Goal: Task Accomplishment & Management: Use online tool/utility

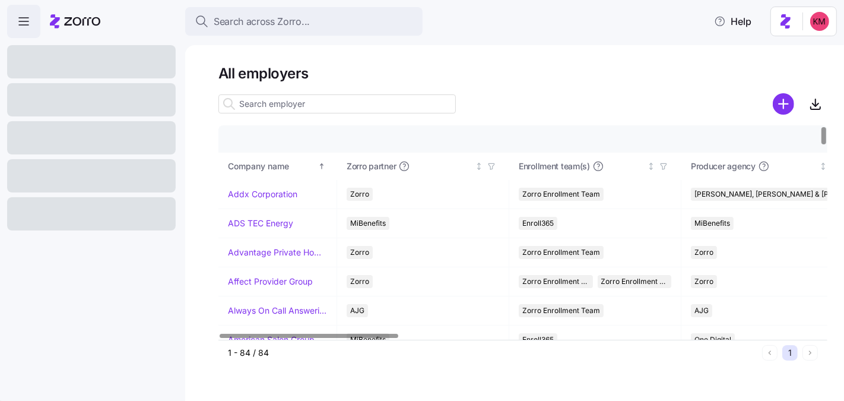
click at [255, 100] on input at bounding box center [336, 103] width 237 height 19
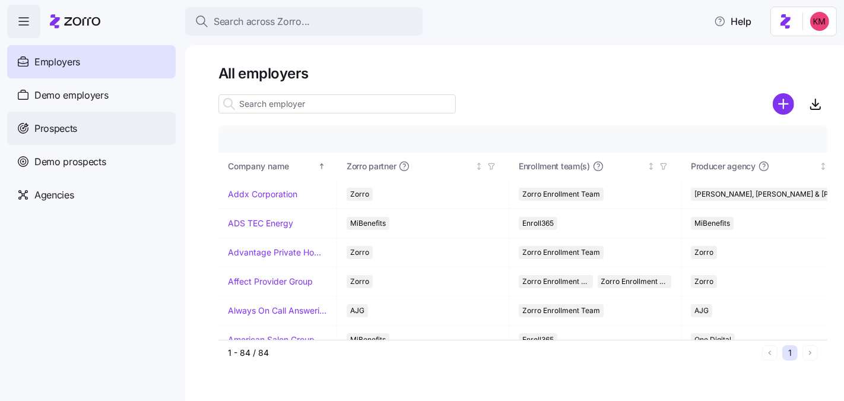
click at [143, 137] on div "Prospects" at bounding box center [91, 128] width 169 height 33
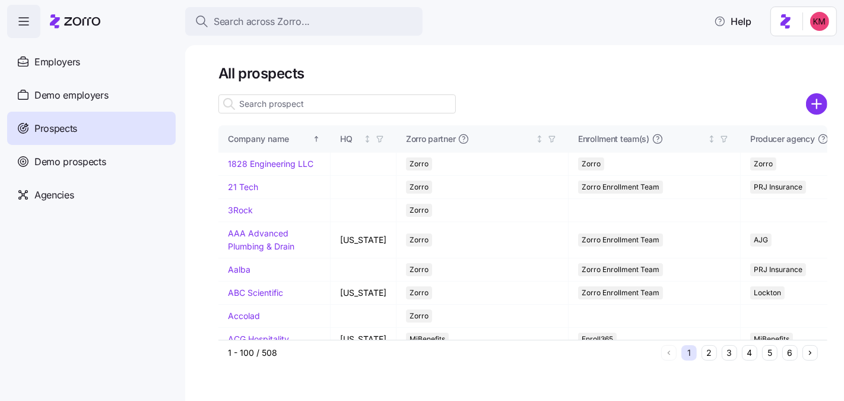
click at [271, 99] on input at bounding box center [336, 103] width 237 height 19
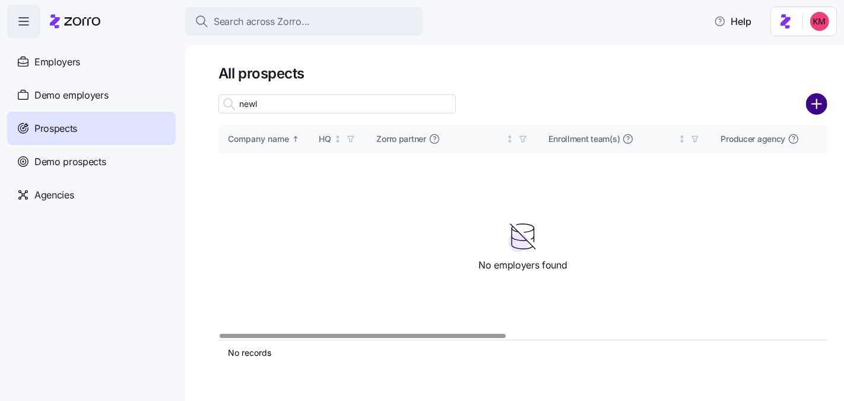
type input "newl"
click at [811, 104] on circle "add icon" at bounding box center [817, 104] width 20 height 20
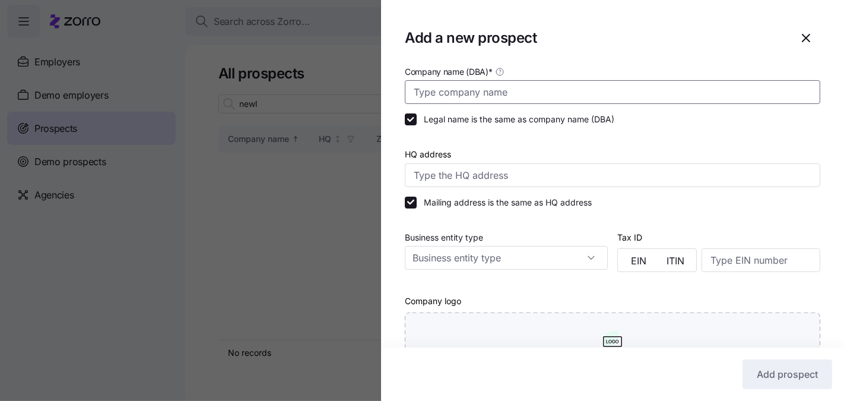
click at [458, 85] on input "Company name (DBA) *" at bounding box center [612, 92] width 415 height 24
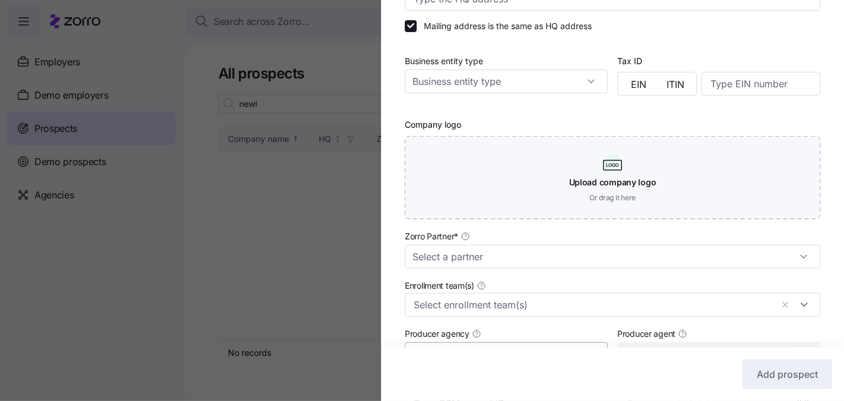
scroll to position [337, 0]
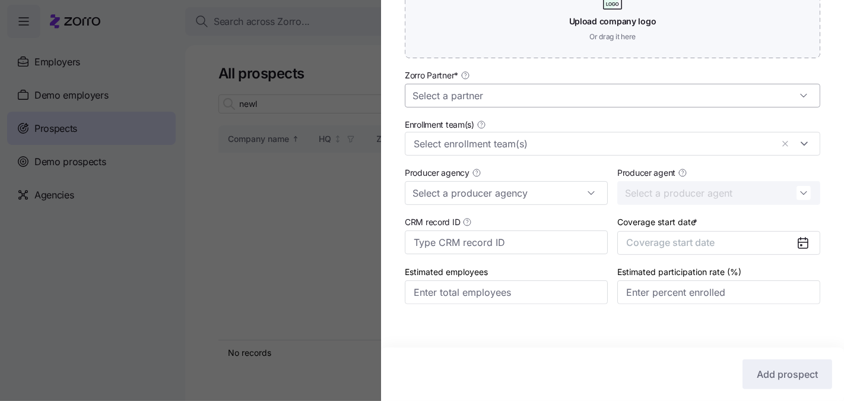
type input "Newlons International Sales"
click at [497, 91] on input "Zorro Partner *" at bounding box center [612, 96] width 415 height 24
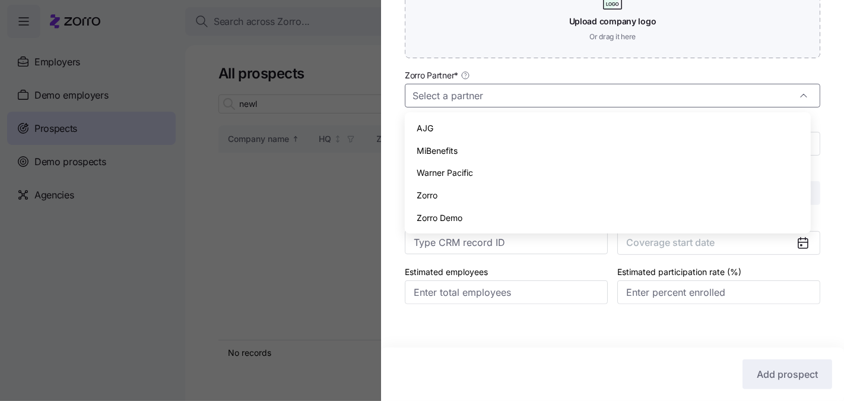
click at [467, 193] on div "Zorro" at bounding box center [608, 195] width 396 height 23
type input "Zorro"
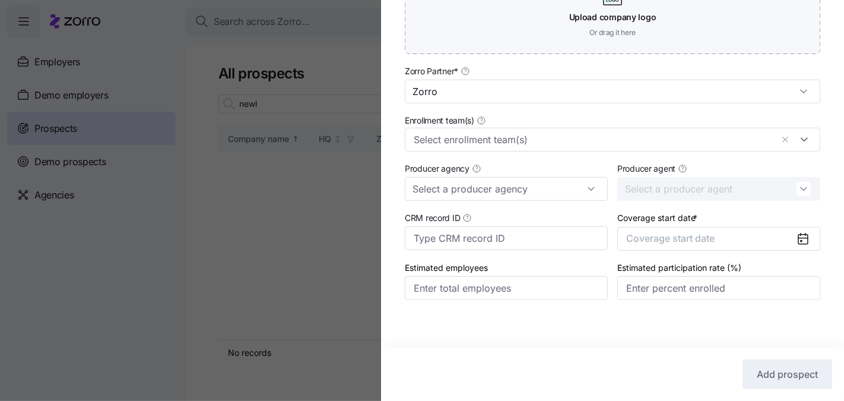
scroll to position [345, 0]
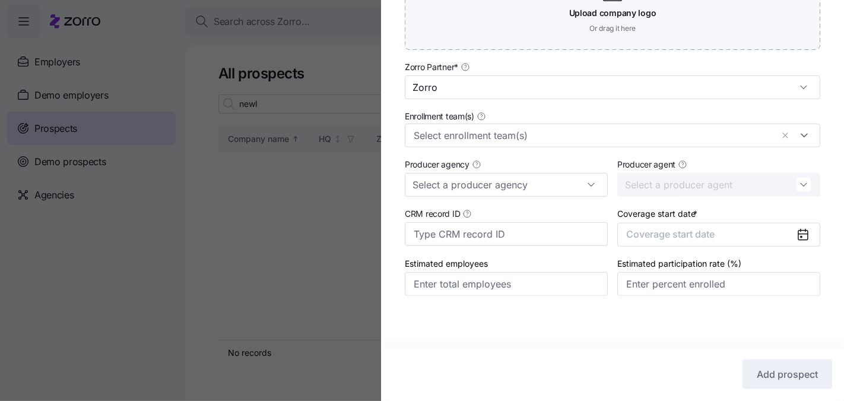
click at [722, 246] on div "Coverage start date * Coverage start date" at bounding box center [718, 226] width 212 height 50
click at [722, 237] on button "Coverage start date" at bounding box center [718, 235] width 203 height 24
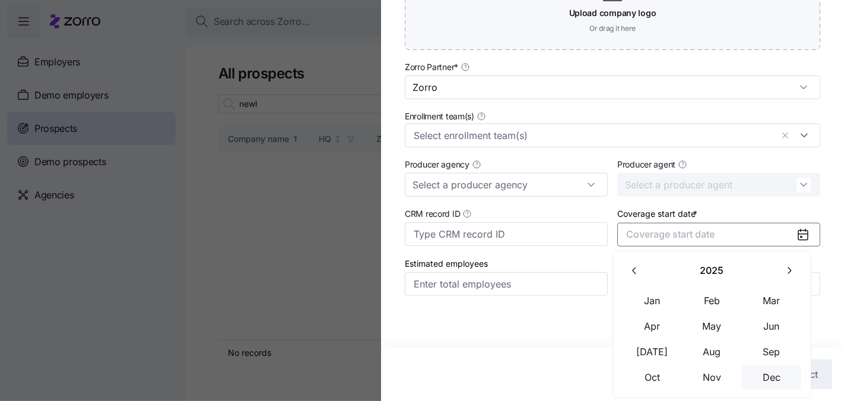
click at [767, 374] on button "Dec" at bounding box center [771, 376] width 59 height 25
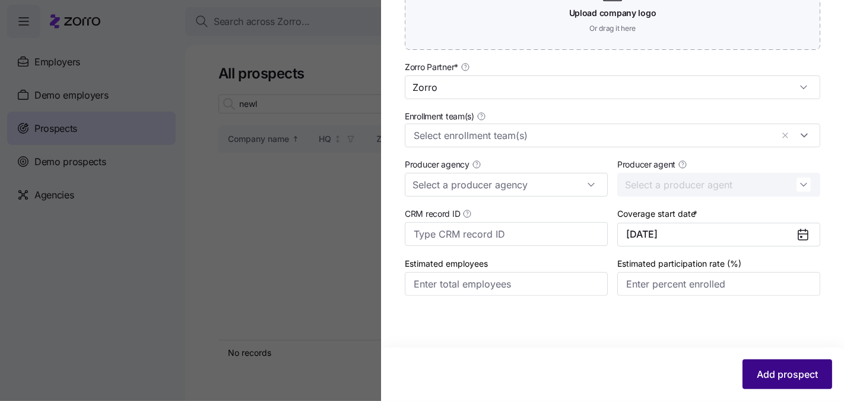
click at [768, 365] on button "Add prospect" at bounding box center [787, 374] width 90 height 30
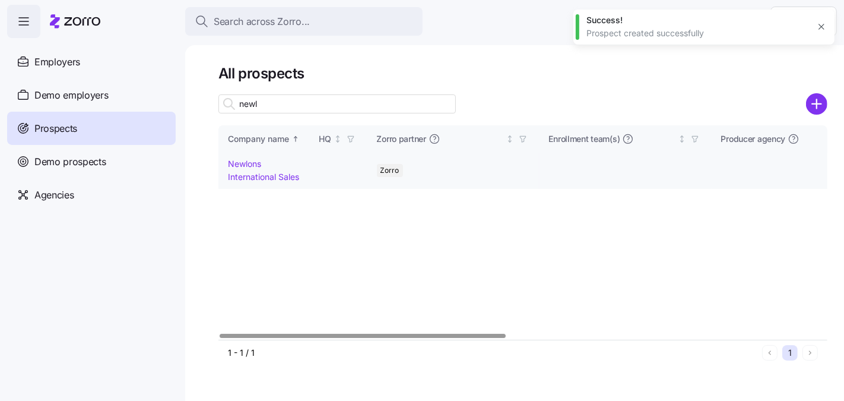
click at [263, 180] on link "Newlons International Sales" at bounding box center [263, 169] width 71 height 23
click at [263, 177] on link "Newlons International Sales" at bounding box center [263, 169] width 71 height 23
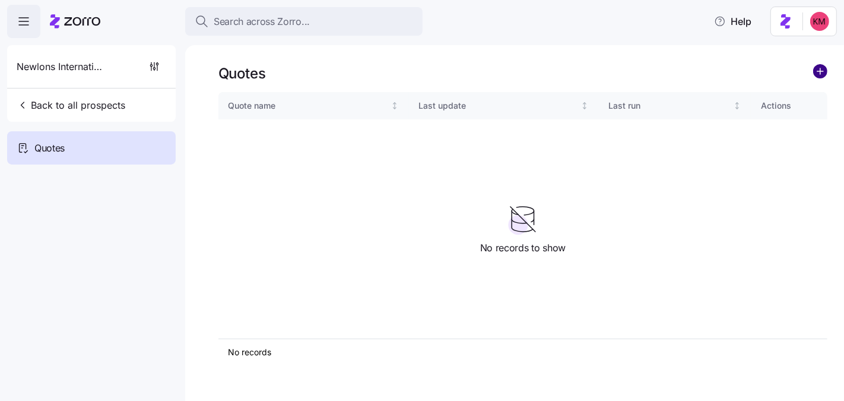
click at [821, 72] on circle "add icon" at bounding box center [820, 71] width 13 height 13
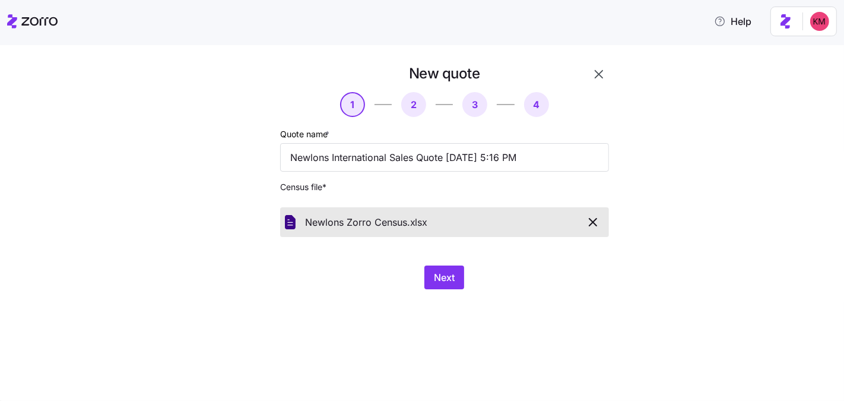
click at [346, 318] on div "New quote 1 2 3 4 Quote name * Newlons International Sales Quote 08/12/2025 5:1…" at bounding box center [422, 223] width 844 height 356
click at [430, 306] on div "New quote 1 2 3 4 Quote name * Newlons International Sales Quote 08/12/2025 5:1…" at bounding box center [422, 223] width 844 height 356
click at [443, 285] on button "Next" at bounding box center [444, 277] width 40 height 24
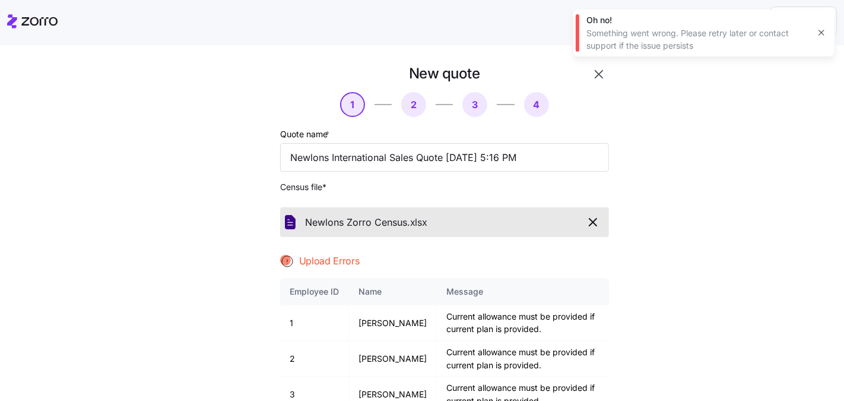
click at [727, 214] on div "New quote 1 2 3 4 Quote name * Newlons International Sales Quote 08/12/2025 5:1…" at bounding box center [430, 293] width 794 height 458
click at [594, 218] on icon "button" at bounding box center [593, 222] width 14 height 14
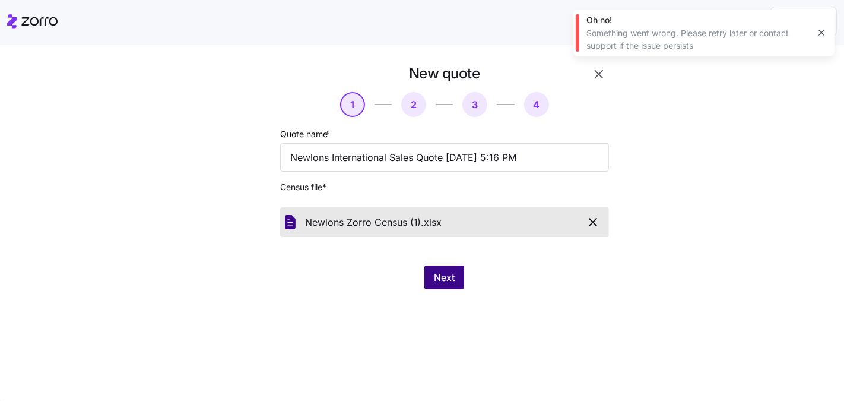
click at [429, 279] on button "Next" at bounding box center [444, 277] width 40 height 24
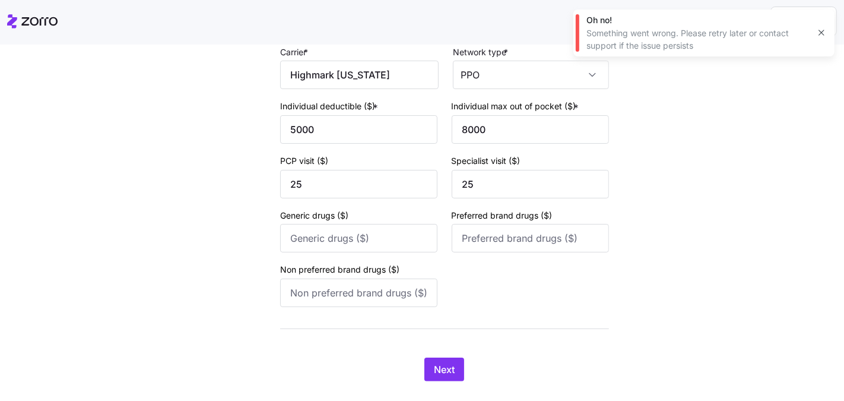
scroll to position [179, 0]
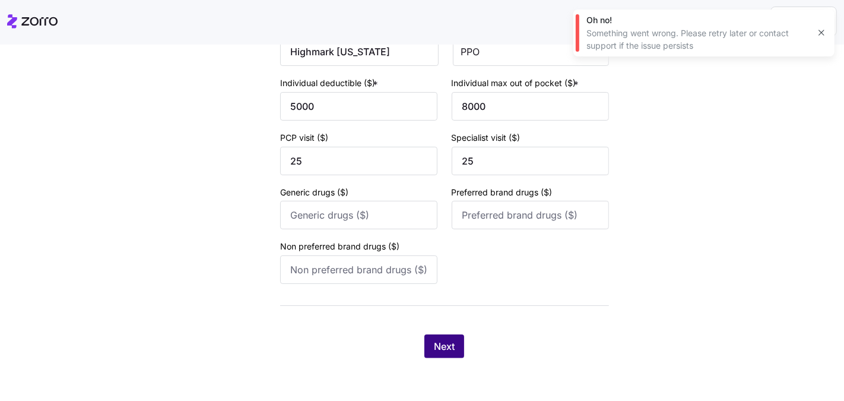
click at [443, 339] on button "Next" at bounding box center [444, 346] width 40 height 24
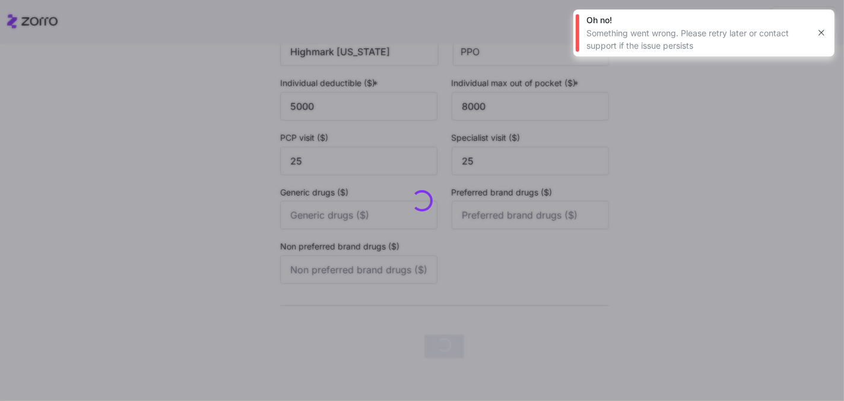
scroll to position [0, 0]
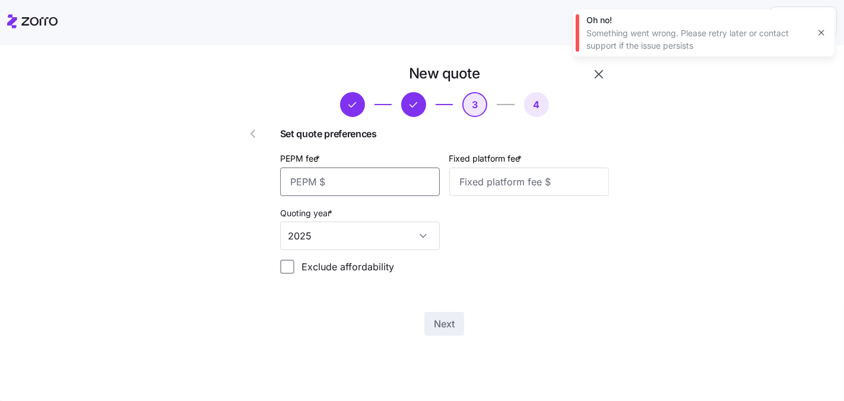
click at [346, 190] on input "PEPM fee *" at bounding box center [360, 181] width 160 height 28
type input "20"
type input "1000"
click at [437, 335] on button "Next" at bounding box center [444, 324] width 40 height 24
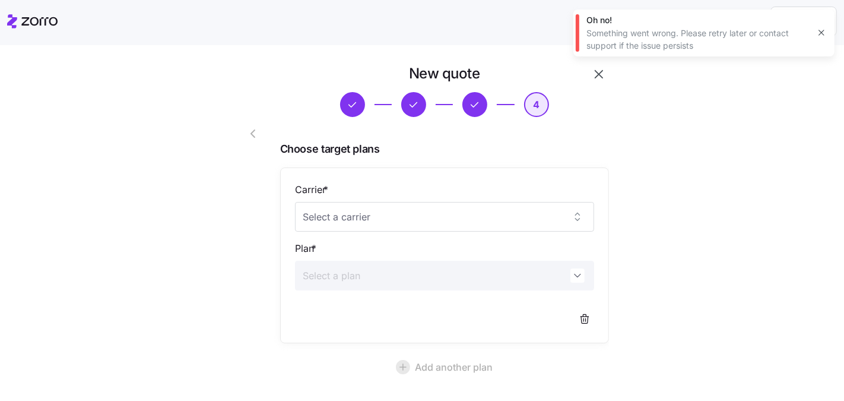
scroll to position [105, 0]
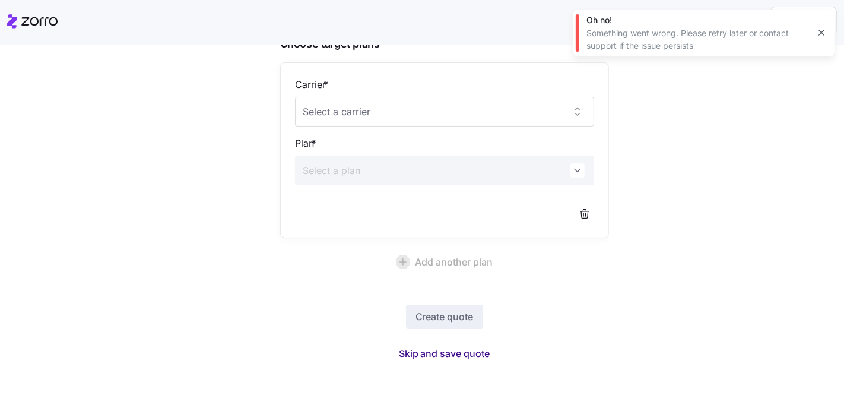
click at [449, 351] on span "Skip and save quote" at bounding box center [444, 353] width 91 height 14
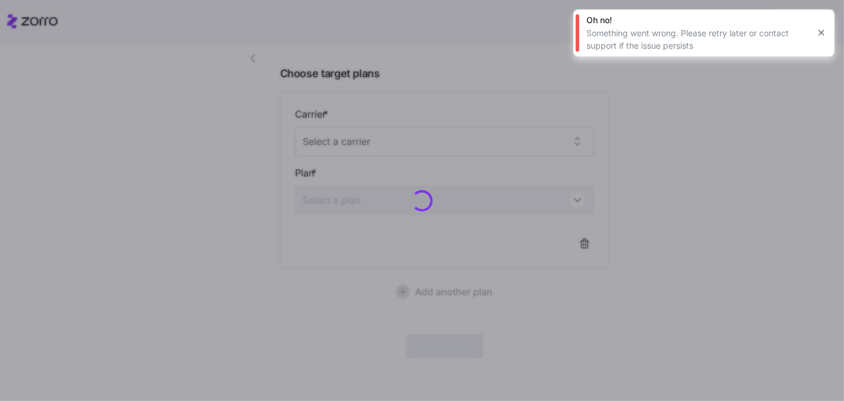
scroll to position [74, 0]
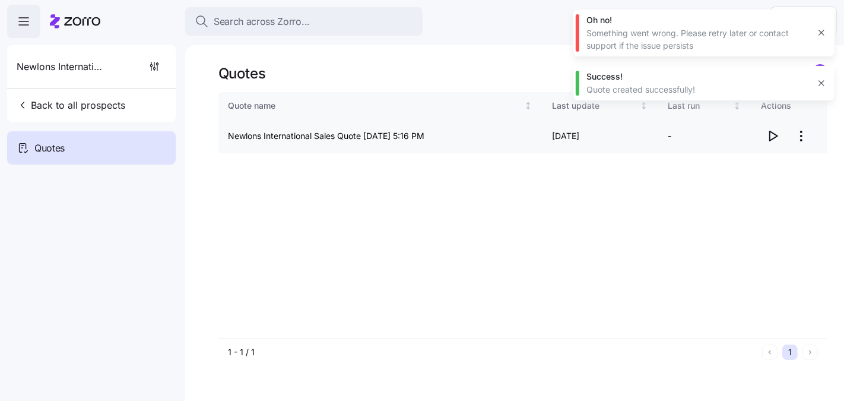
click at [768, 146] on span "button" at bounding box center [772, 136] width 23 height 23
click at [798, 133] on html "Search across Zorro... Help Newlons International Sales Back to all prospects Q…" at bounding box center [422, 256] width 844 height 513
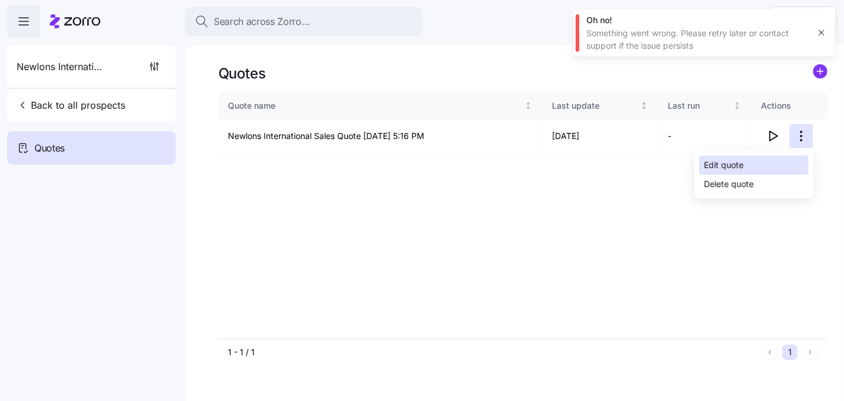
click at [772, 167] on div "Edit quote" at bounding box center [753, 164] width 109 height 19
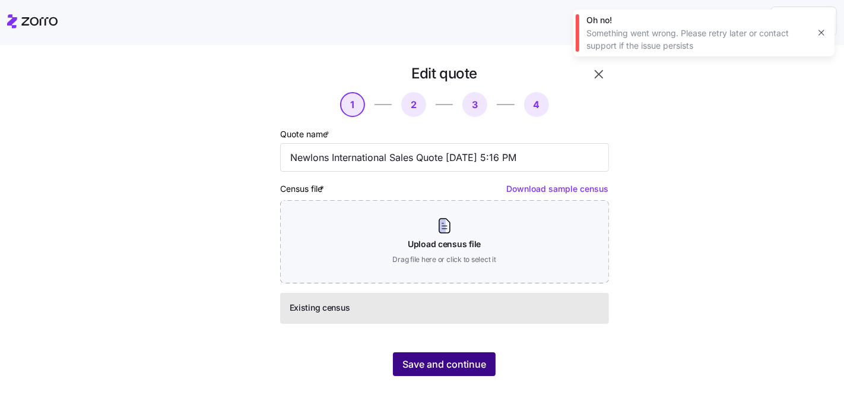
click at [429, 370] on span "Save and continue" at bounding box center [444, 364] width 84 height 14
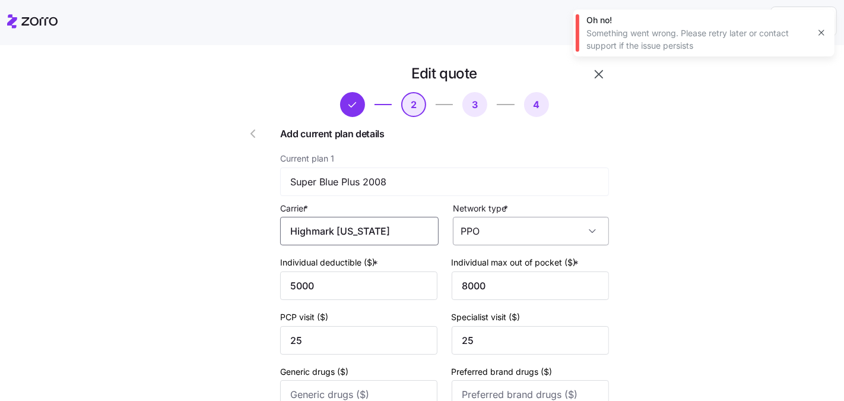
drag, startPoint x: 337, startPoint y: 228, endPoint x: 508, endPoint y: 240, distance: 171.9
click at [508, 240] on div "Carrier * Highmark West Virginia Network type * PPO" at bounding box center [444, 223] width 329 height 45
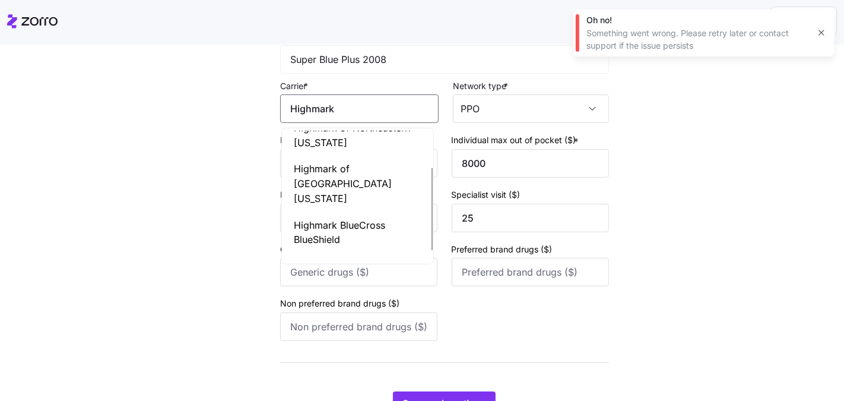
scroll to position [63, 0]
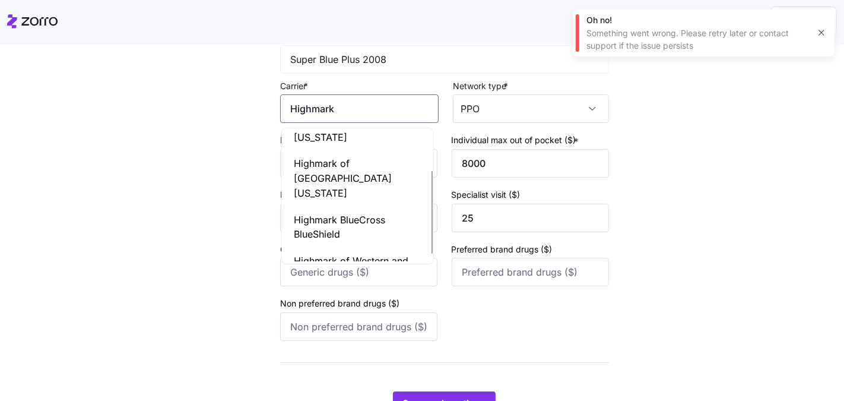
click at [356, 217] on span "Highmark BlueCross BlueShield" at bounding box center [358, 227] width 128 height 30
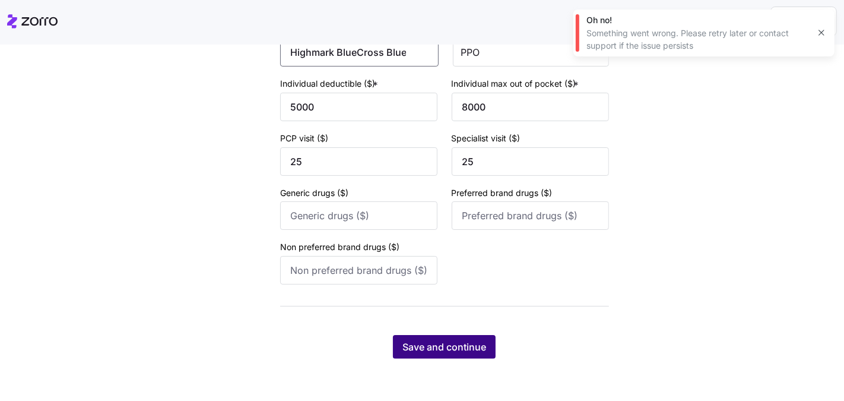
scroll to position [179, 0]
type input "Highmark BlueCross BlueShield"
click at [452, 335] on button "Save and continue" at bounding box center [444, 346] width 103 height 24
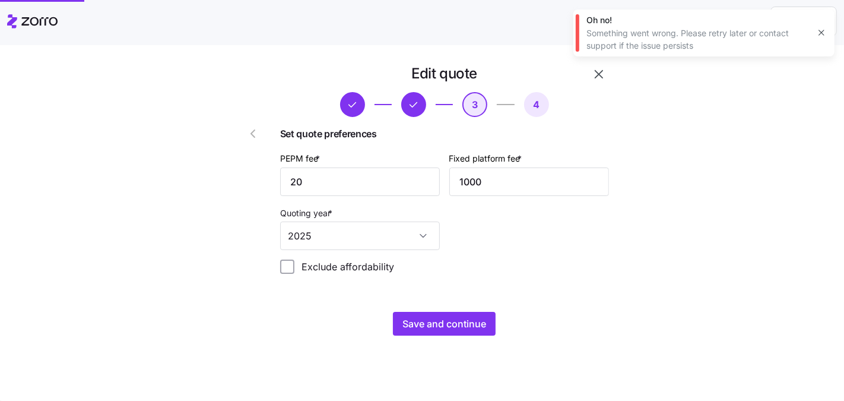
scroll to position [0, 0]
click at [464, 332] on button "Save and continue" at bounding box center [444, 324] width 103 height 24
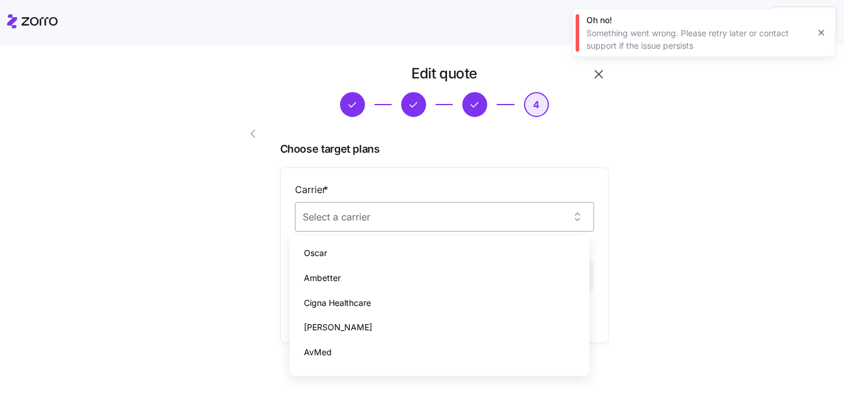
click at [475, 215] on input "Carrier *" at bounding box center [444, 217] width 299 height 30
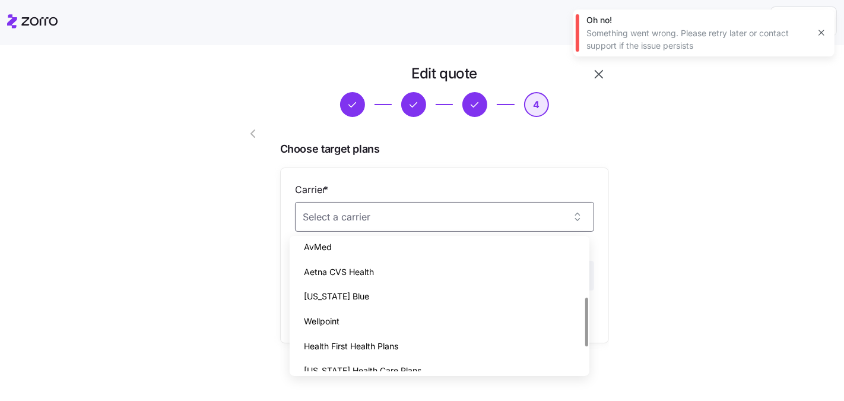
scroll to position [215, 0]
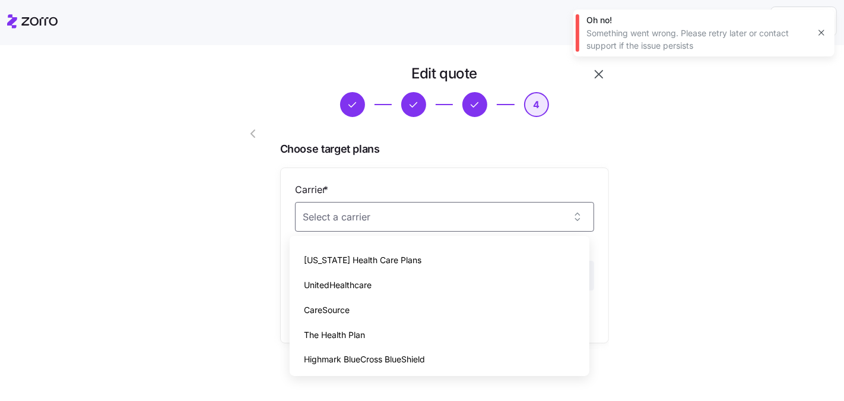
click at [376, 356] on span "Highmark BlueCross BlueShield" at bounding box center [364, 359] width 121 height 13
type input "Highmark BlueCross BlueShield"
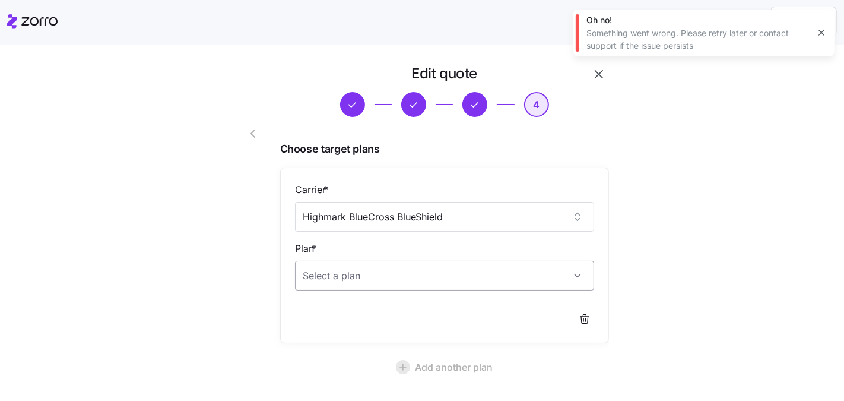
click at [385, 271] on input "Plan *" at bounding box center [444, 276] width 299 height 30
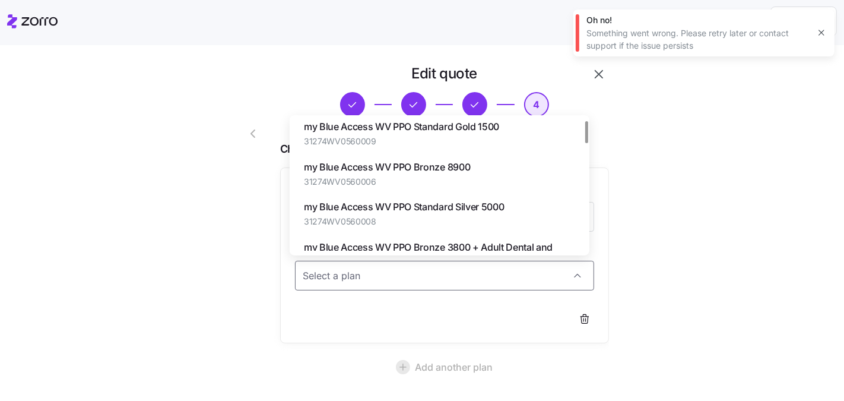
scroll to position [0, 0]
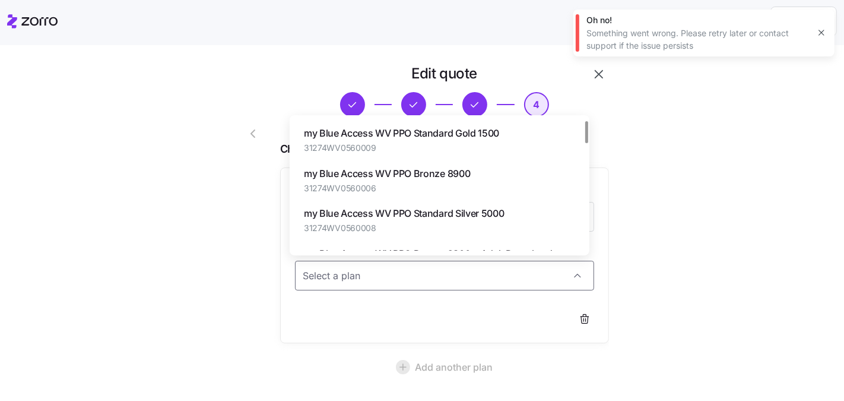
click at [469, 214] on span "my Blue Access WV PPO Standard Silver 5000" at bounding box center [404, 213] width 201 height 15
type input "my Blue Access WV PPO Standard Silver 5000"
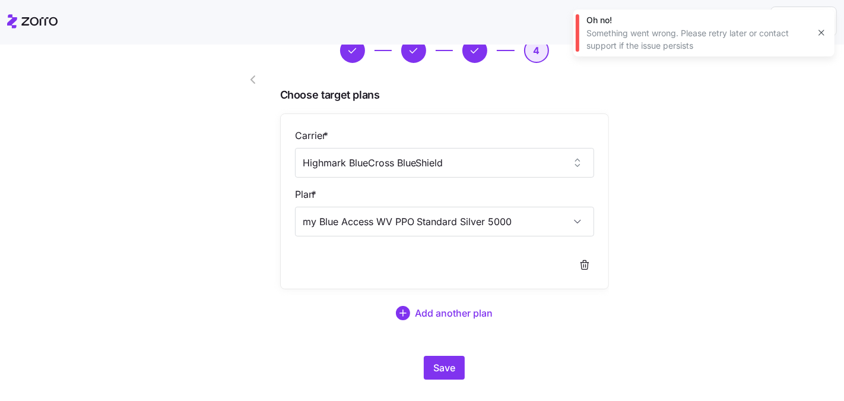
scroll to position [74, 0]
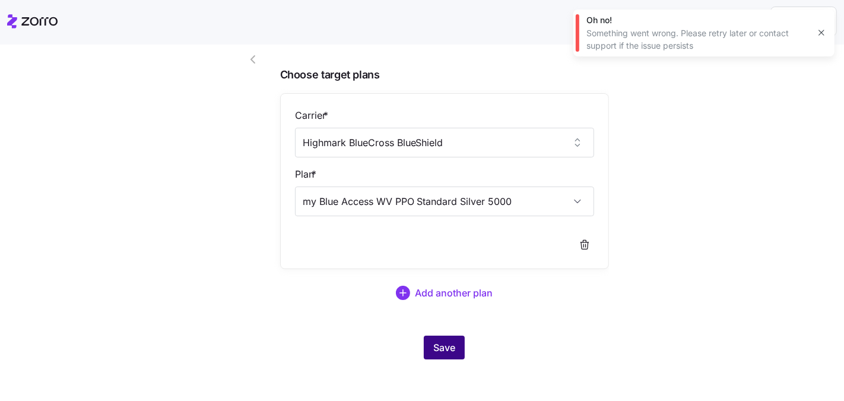
click at [445, 344] on span "Save" at bounding box center [444, 347] width 22 height 14
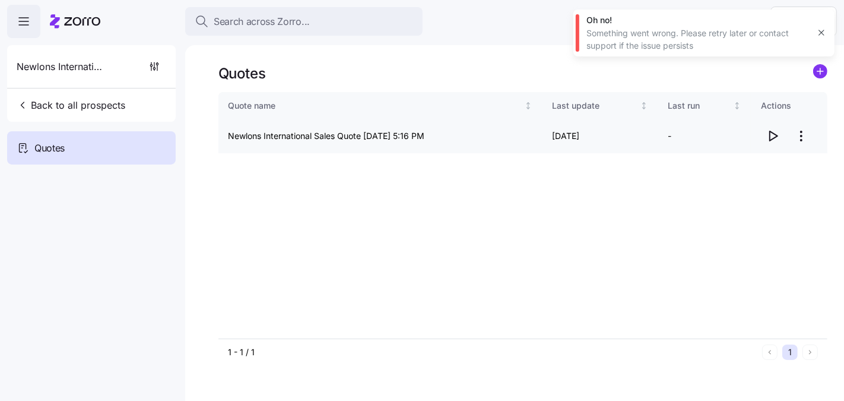
click at [770, 136] on icon "button" at bounding box center [773, 136] width 14 height 14
click at [802, 127] on html "Search across Zorro... Help Newlons International Sales Back to all prospects Q…" at bounding box center [422, 256] width 844 height 513
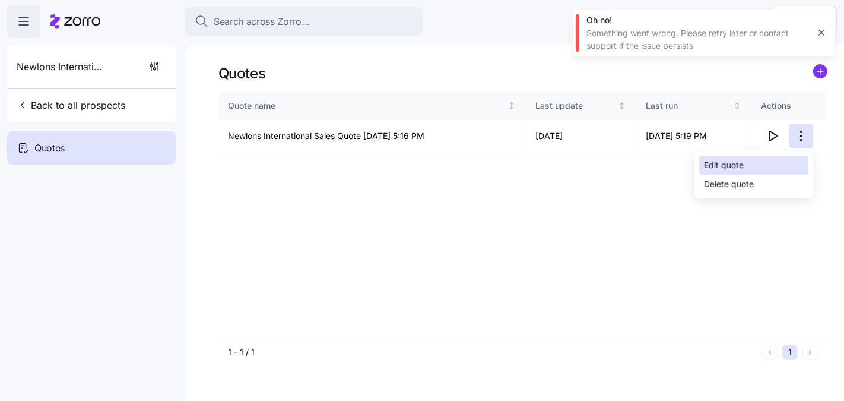
click at [782, 158] on div "Edit quote" at bounding box center [753, 164] width 109 height 19
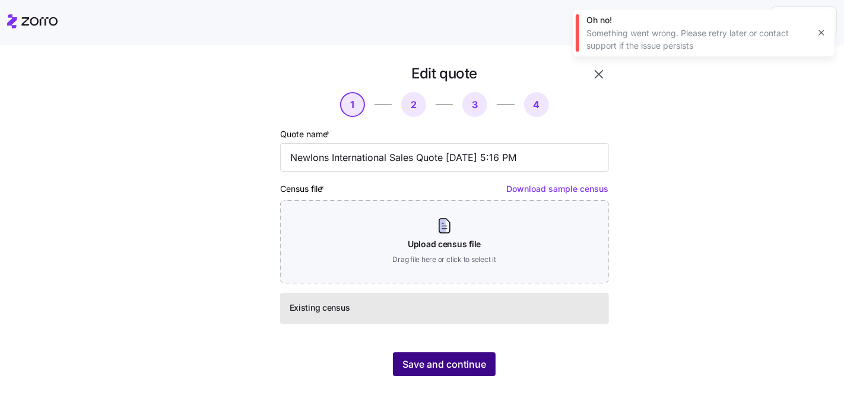
click at [449, 366] on span "Save and continue" at bounding box center [444, 364] width 84 height 14
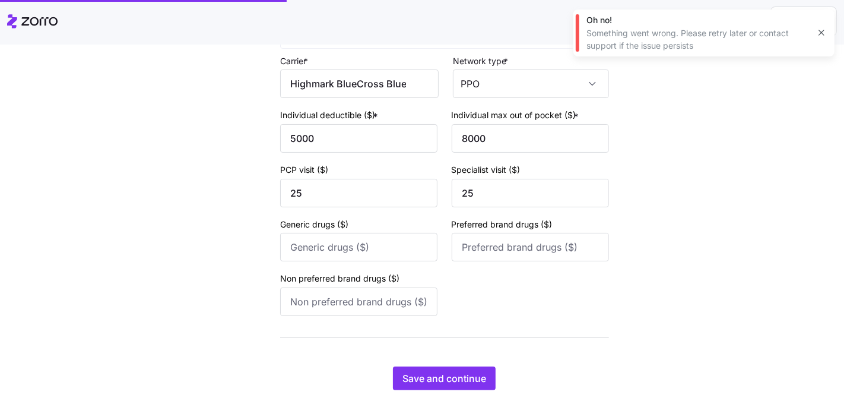
scroll to position [179, 0]
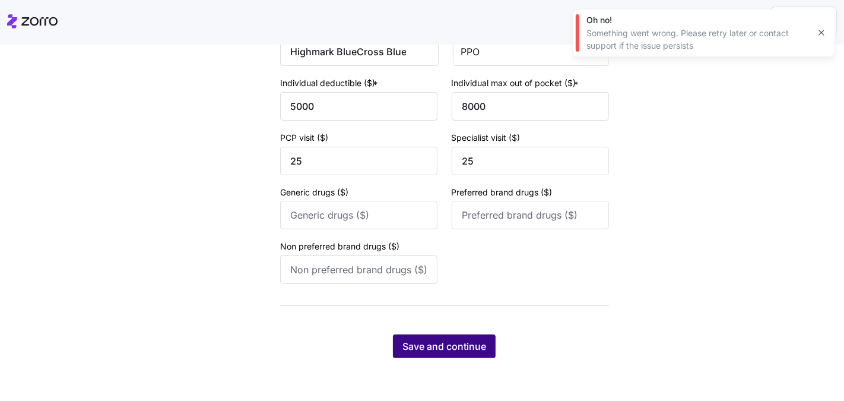
click at [455, 346] on span "Save and continue" at bounding box center [444, 346] width 84 height 14
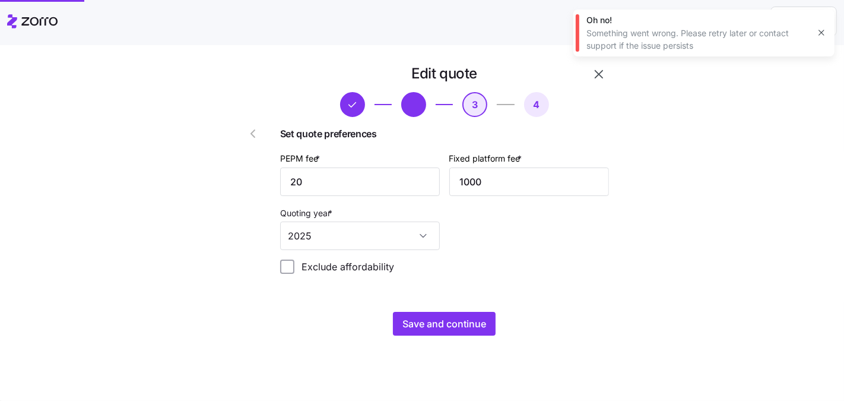
scroll to position [0, 0]
click at [465, 318] on span "Save and continue" at bounding box center [444, 323] width 84 height 14
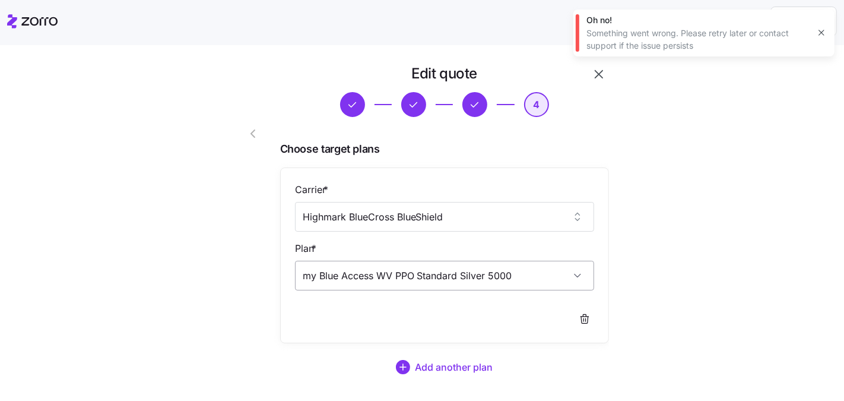
click at [436, 262] on input "my Blue Access WV PPO Standard Silver 5000" at bounding box center [444, 276] width 299 height 30
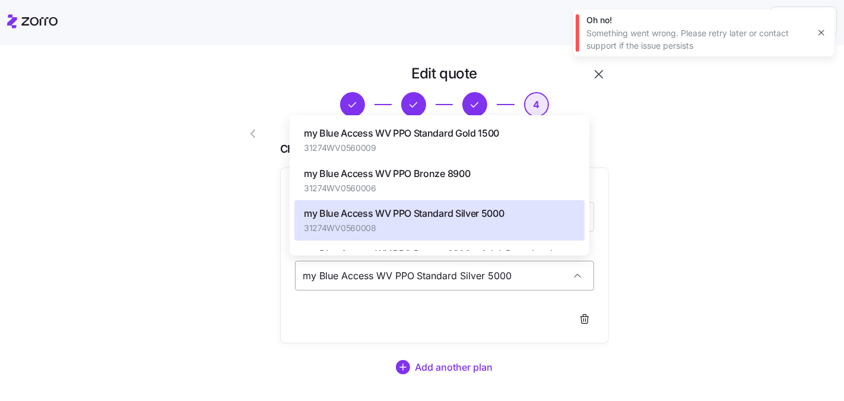
click at [436, 264] on input "my Blue Access WV PPO Standard Silver 5000" at bounding box center [444, 276] width 299 height 30
click at [436, 265] on input "my Blue Access WV PPO Standard Silver 5000" at bounding box center [444, 276] width 299 height 30
paste input "Bronze 38"
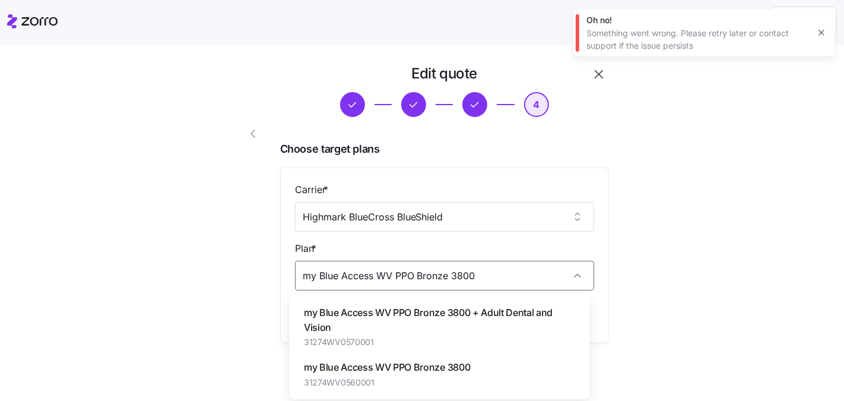
click at [447, 366] on span "my Blue Access WV PPO Bronze 3800" at bounding box center [387, 367] width 166 height 15
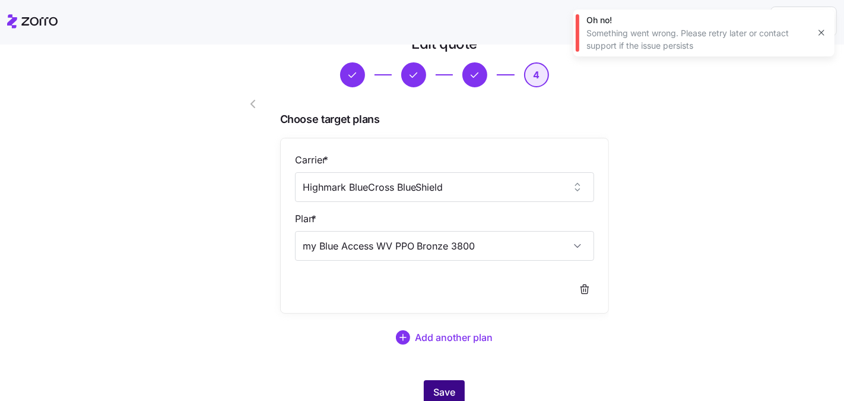
scroll to position [74, 0]
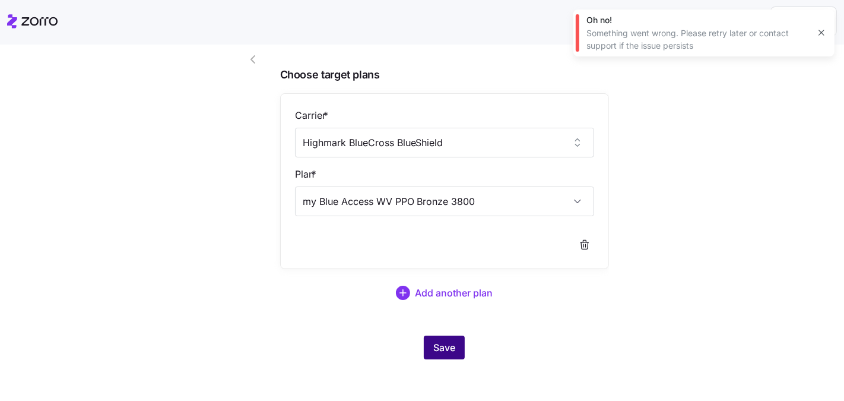
type input "my Blue Access WV PPO Bronze 3800"
click at [433, 345] on span "Save" at bounding box center [444, 347] width 22 height 14
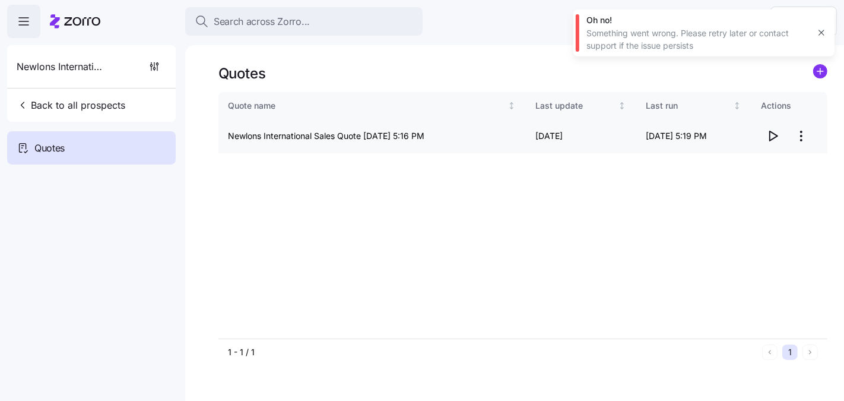
click at [777, 134] on icon "button" at bounding box center [773, 136] width 14 height 14
click at [79, 108] on span "Back to all prospects" at bounding box center [71, 105] width 109 height 14
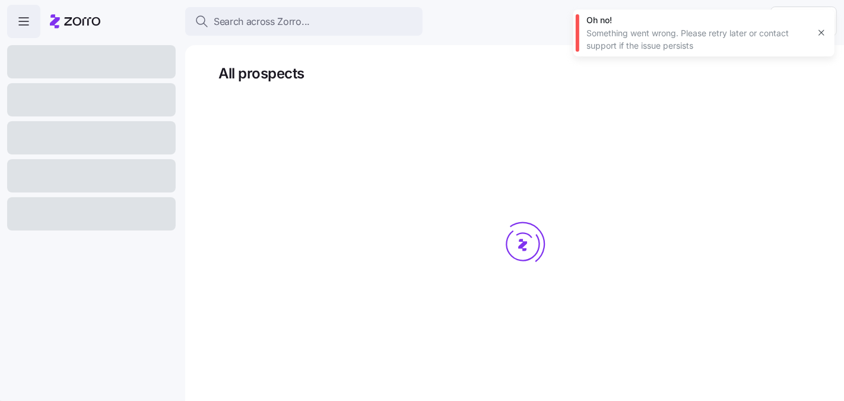
click at [817, 36] on icon "button" at bounding box center [821, 32] width 9 height 9
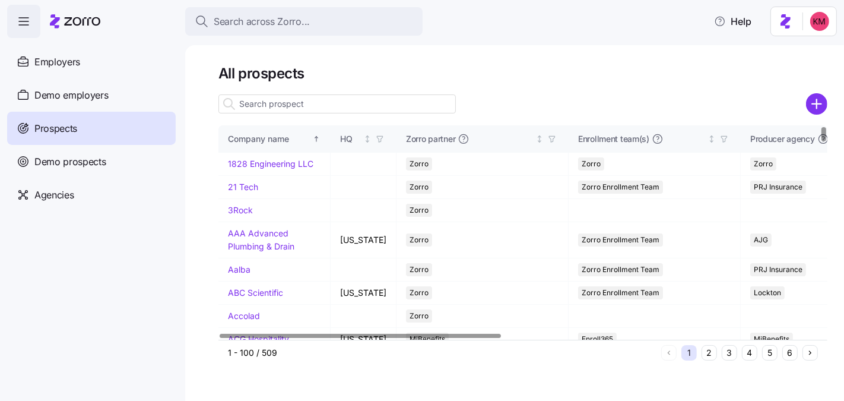
click at [330, 122] on div at bounding box center [522, 120] width 609 height 9
click at [331, 100] on input at bounding box center [336, 103] width 237 height 19
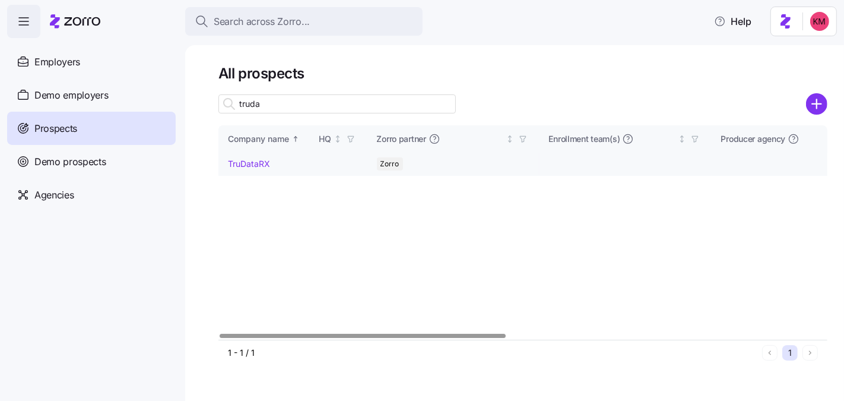
type input "truda"
click at [258, 166] on link "TruDataRX" at bounding box center [249, 163] width 42 height 10
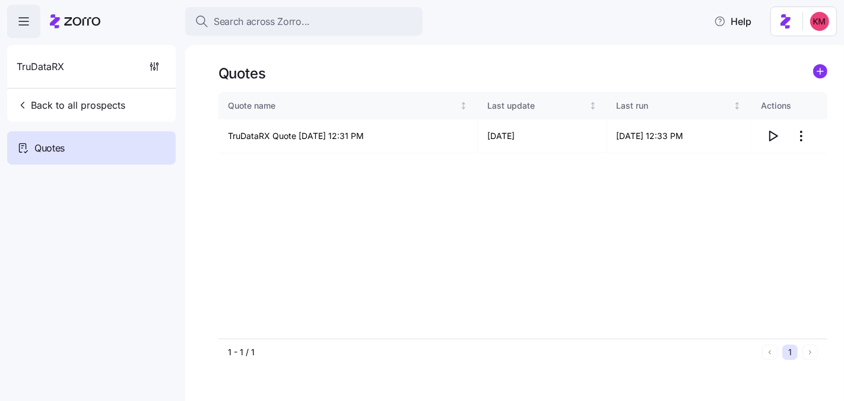
drag, startPoint x: 772, startPoint y: 168, endPoint x: 771, endPoint y: 137, distance: 30.9
click at [772, 167] on div "Quote name Last update Last run Actions TruDataRX Quote 08/12/2025 12:31 PM 08/…" at bounding box center [522, 215] width 609 height 246
click at [771, 136] on icon "button" at bounding box center [773, 136] width 14 height 14
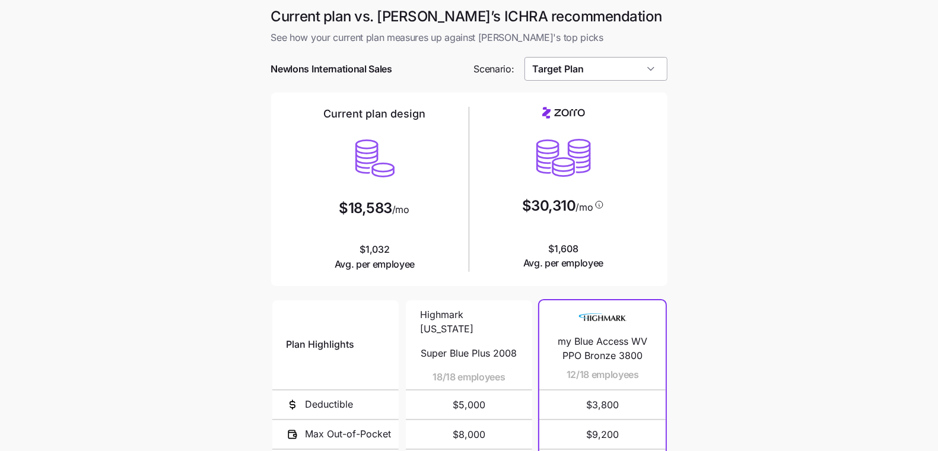
click at [656, 70] on input "Target Plan" at bounding box center [596, 69] width 143 height 24
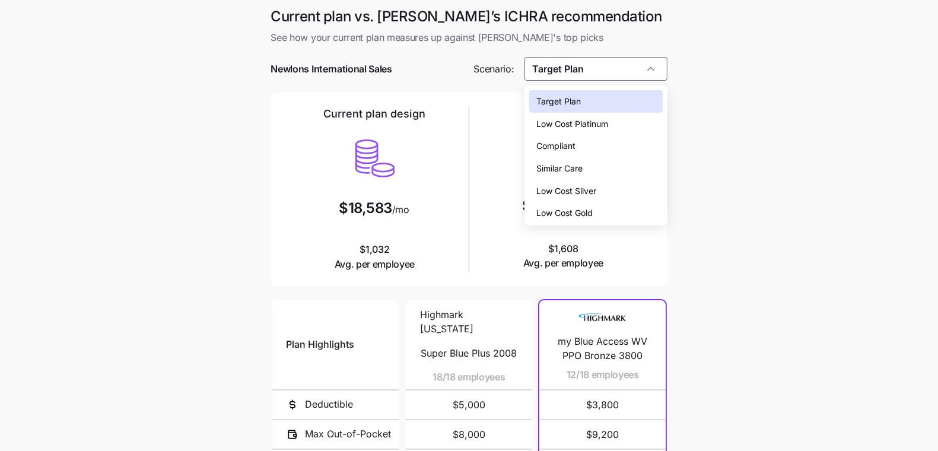
click at [610, 189] on div "Low Cost Silver" at bounding box center [595, 191] width 133 height 23
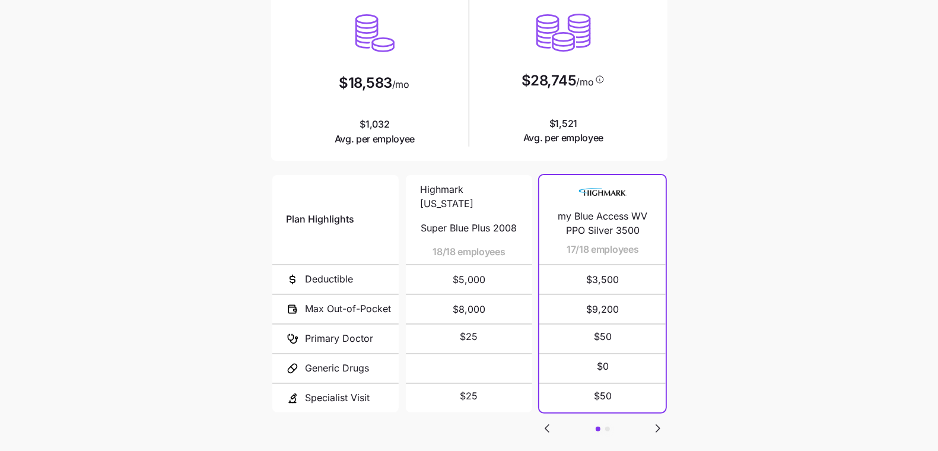
scroll to position [9, 0]
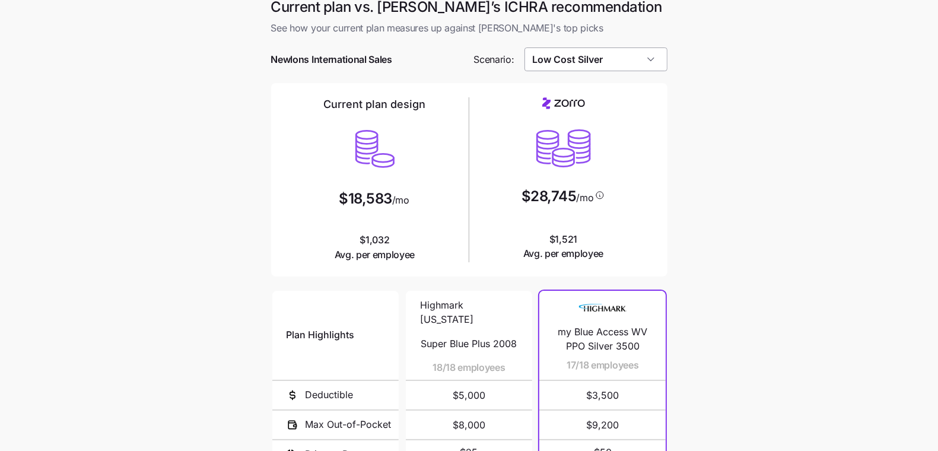
click at [585, 53] on input "Low Cost Silver" at bounding box center [596, 59] width 143 height 24
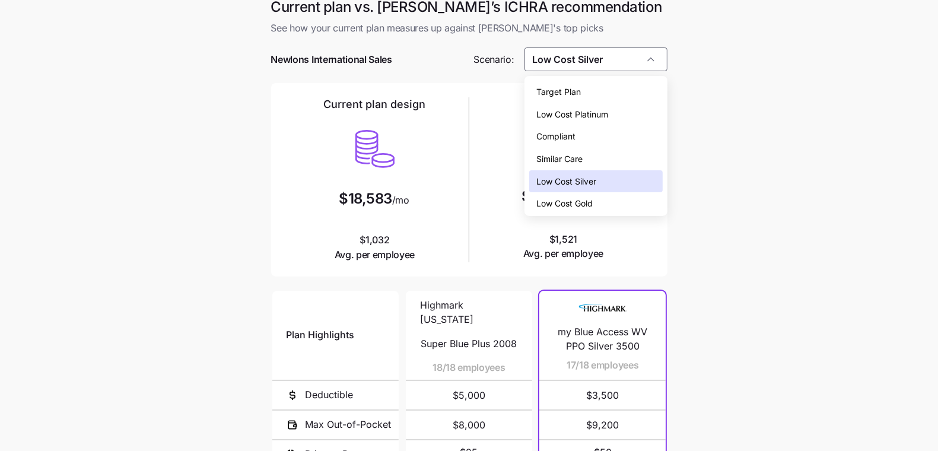
click at [583, 134] on div "Compliant" at bounding box center [595, 136] width 133 height 23
type input "Compliant"
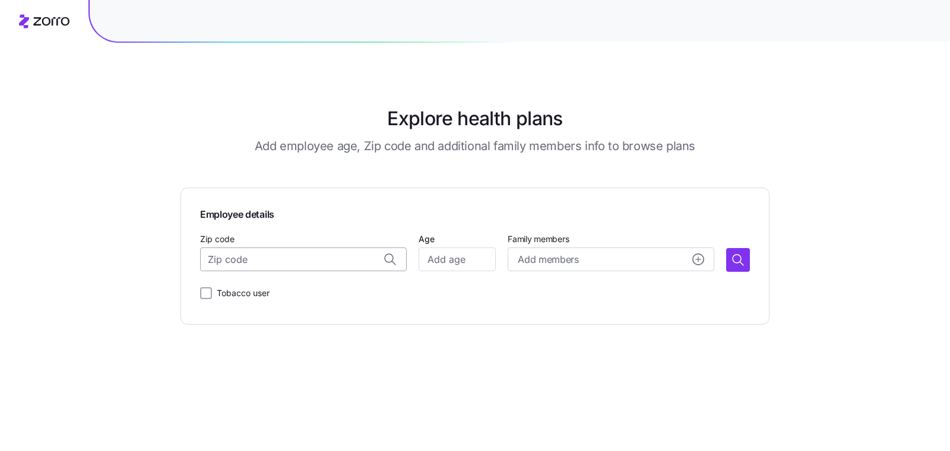
click at [317, 255] on input "Zip code" at bounding box center [303, 259] width 207 height 24
paste input "26241"
click at [344, 288] on span "26241, Randolph County, WV" at bounding box center [315, 291] width 166 height 15
type input "26241, Randolph County, WV"
click at [488, 266] on input "Age" at bounding box center [456, 259] width 77 height 24
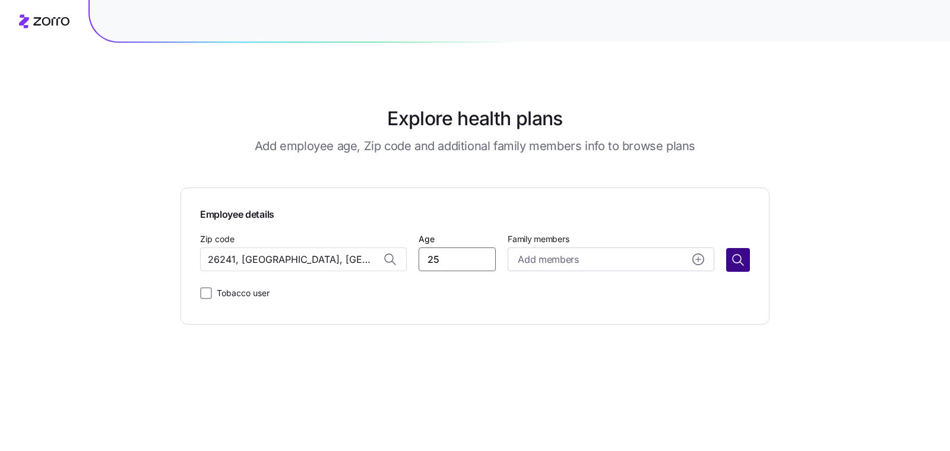
type input "25"
click at [745, 260] on button "button" at bounding box center [738, 260] width 24 height 24
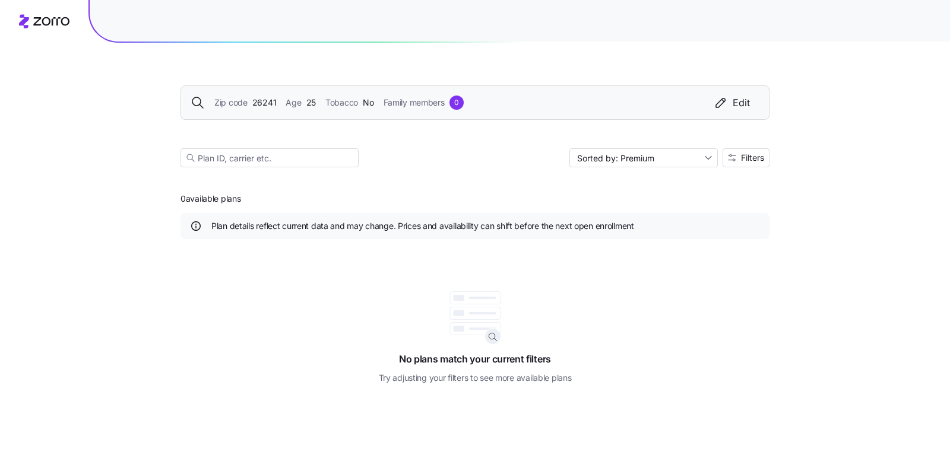
click at [282, 112] on div "Zip code 26241 Age 25 Tobacco No Family members 0 Edit" at bounding box center [474, 102] width 589 height 34
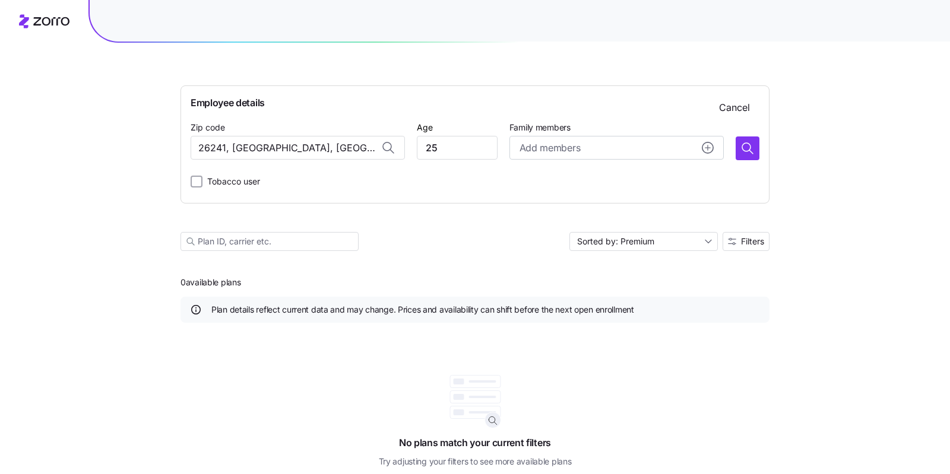
click at [282, 108] on span "Employee details" at bounding box center [475, 103] width 569 height 15
click at [254, 144] on input "26241, Randolph County, WV" at bounding box center [298, 148] width 214 height 24
click at [737, 154] on button "button" at bounding box center [747, 149] width 24 height 24
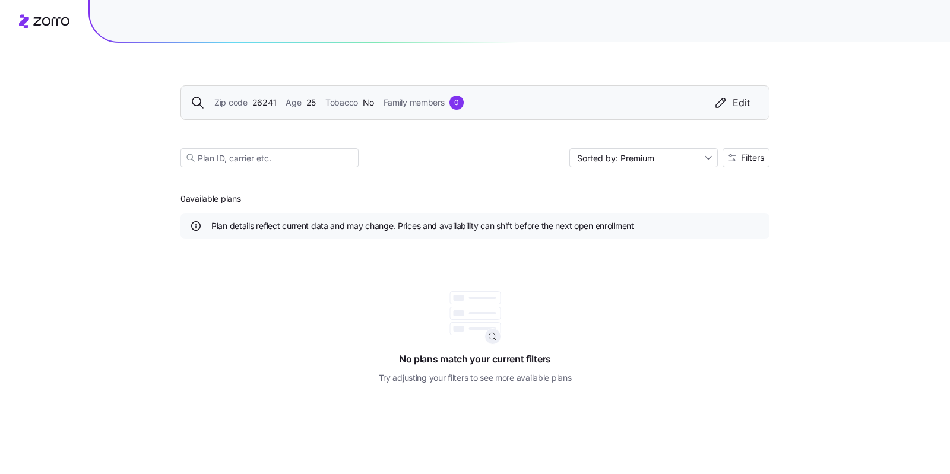
click at [258, 99] on span "26241" at bounding box center [264, 102] width 24 height 13
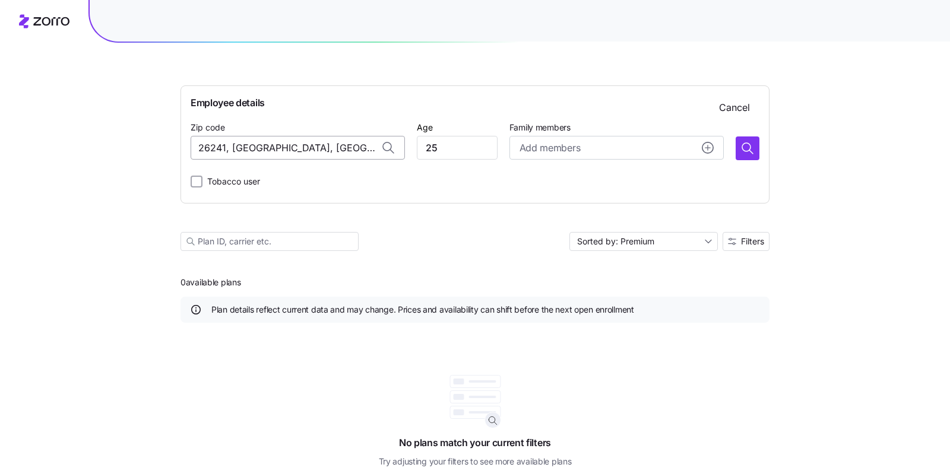
click at [288, 149] on input "26241, Randolph County, WV" at bounding box center [298, 148] width 214 height 24
click at [287, 149] on input "26241, Randolph County, WV" at bounding box center [298, 148] width 214 height 24
paste input "80"
click at [280, 180] on span "26280, Randolph County, WV" at bounding box center [310, 179] width 166 height 15
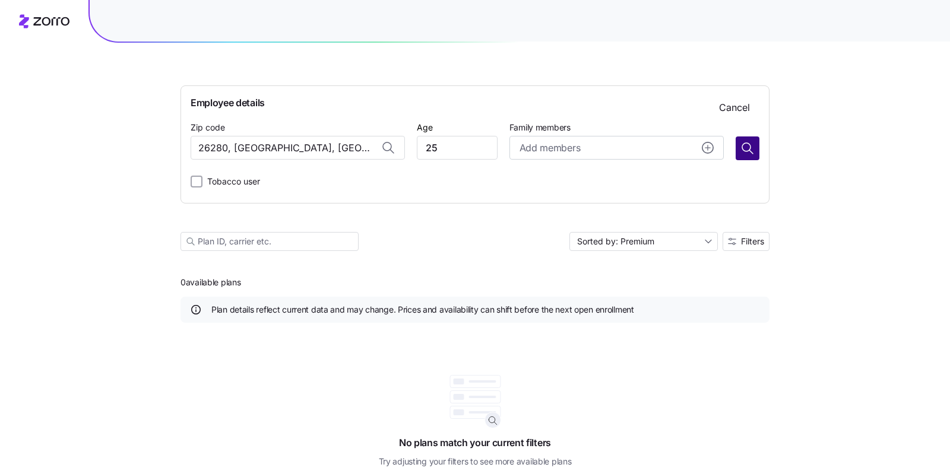
type input "26280, Randolph County, WV"
click at [750, 146] on icon "button" at bounding box center [746, 147] width 8 height 8
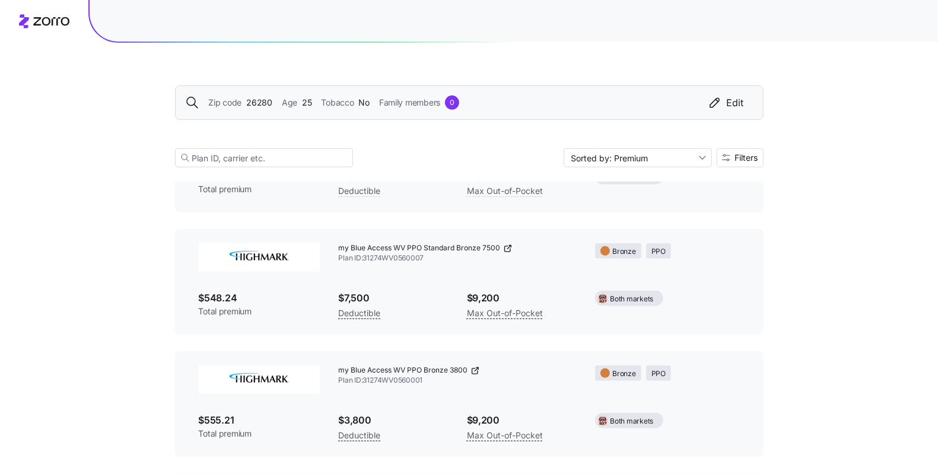
scroll to position [393, 0]
click at [339, 362] on div "my Blue Access WV PPO Bronze 3800 Plan ID: 31274WV0560001" at bounding box center [457, 375] width 257 height 39
drag, startPoint x: 337, startPoint y: 367, endPoint x: 487, endPoint y: 373, distance: 150.3
click at [487, 373] on div "my Blue Access WV PPO Bronze 3800 Plan ID: 31274WV0560001" at bounding box center [457, 375] width 257 height 39
copy div "my Blue Access WV PPO Bronze 3800"
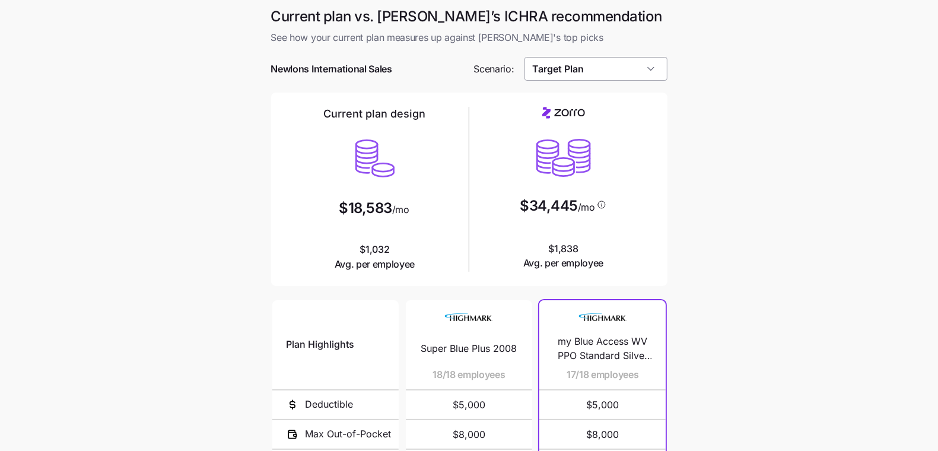
click at [590, 62] on input "Target Plan" at bounding box center [596, 69] width 143 height 24
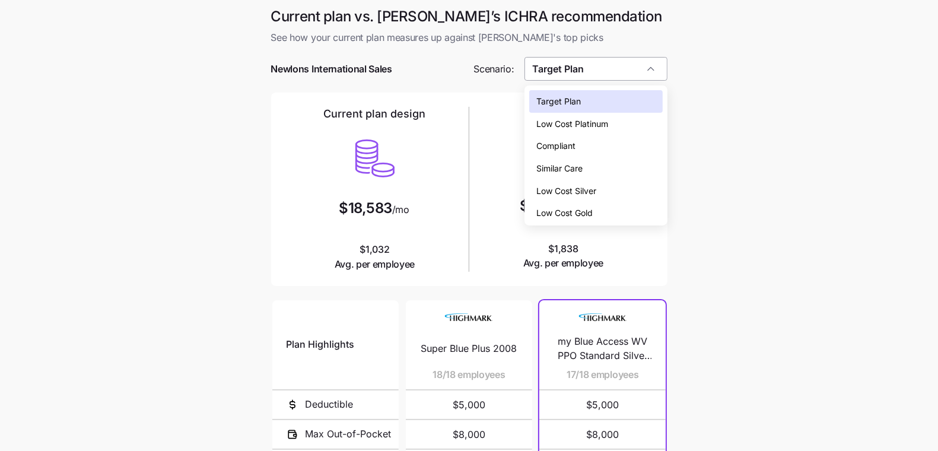
click at [590, 62] on input "Target Plan" at bounding box center [596, 69] width 143 height 24
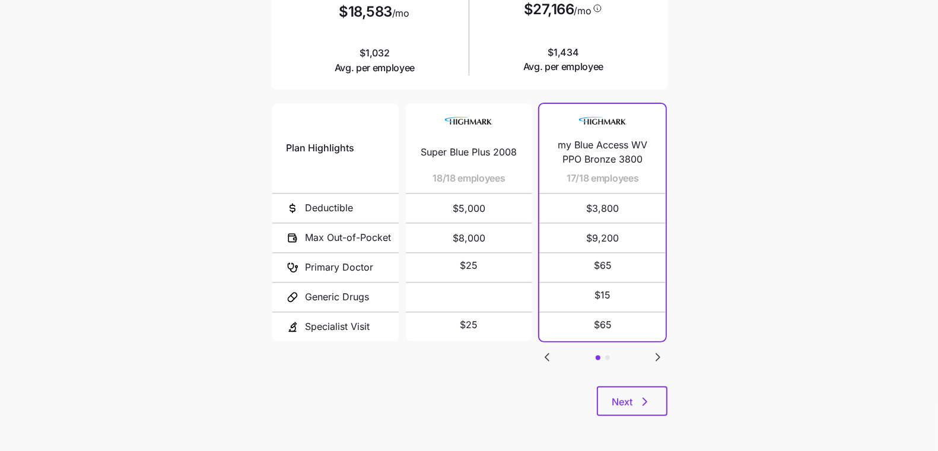
scroll to position [182, 0]
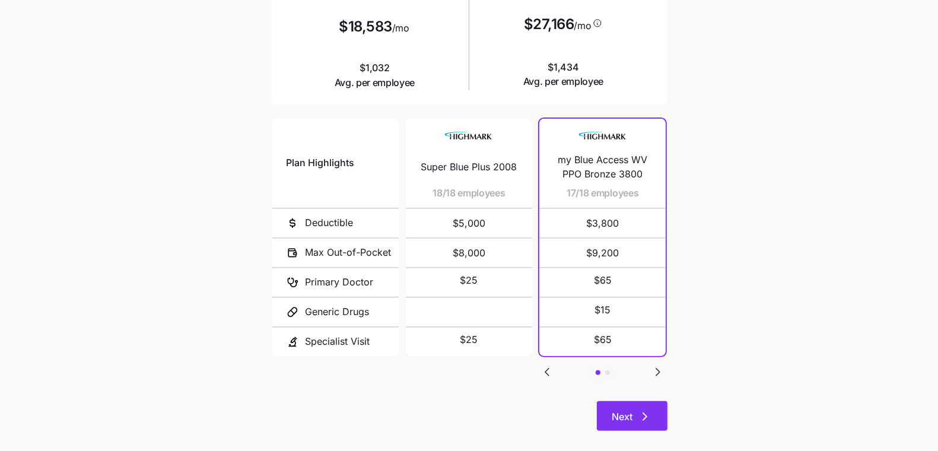
click at [630, 406] on button "Next" at bounding box center [632, 416] width 71 height 30
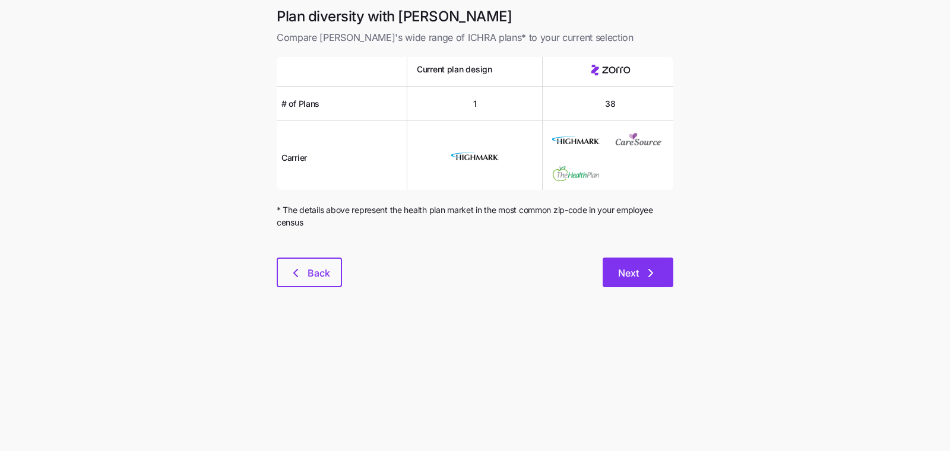
click at [646, 280] on button "Next" at bounding box center [637, 273] width 71 height 30
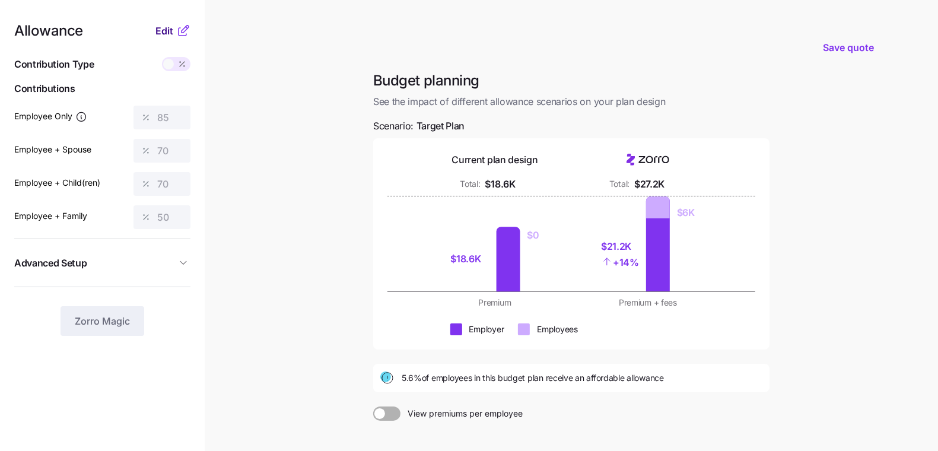
click at [161, 29] on span "Edit" at bounding box center [164, 31] width 18 height 14
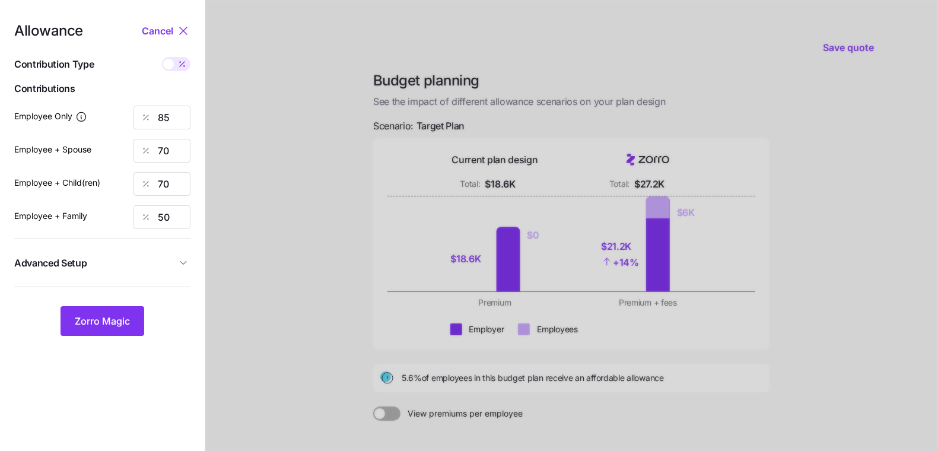
click at [150, 254] on button "Advanced Setup" at bounding box center [102, 263] width 176 height 29
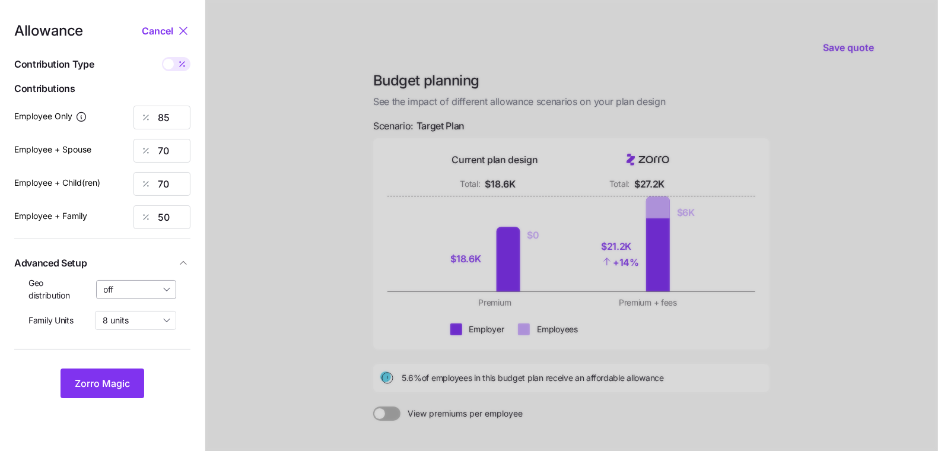
click at [141, 289] on input "off" at bounding box center [136, 289] width 81 height 19
click at [138, 360] on span "By state (2)" at bounding box center [130, 358] width 46 height 13
type input "By state (2)"
click at [122, 387] on span "Zorro Magic" at bounding box center [102, 383] width 55 height 14
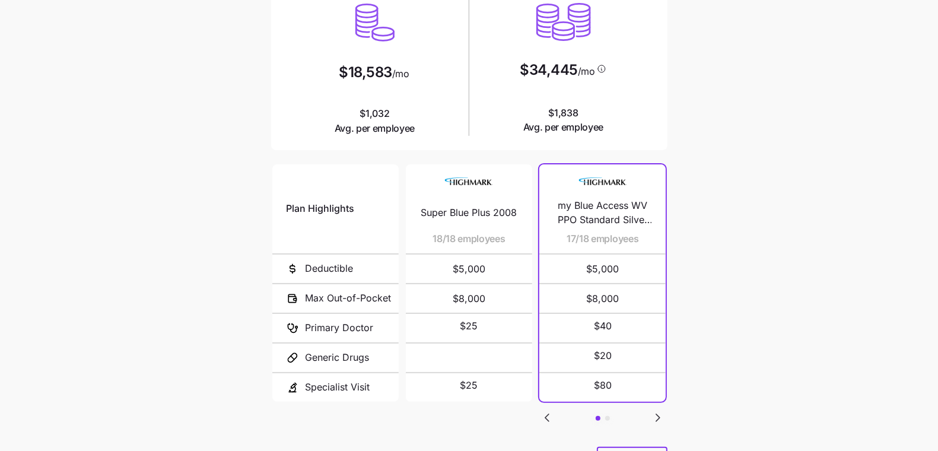
scroll to position [196, 0]
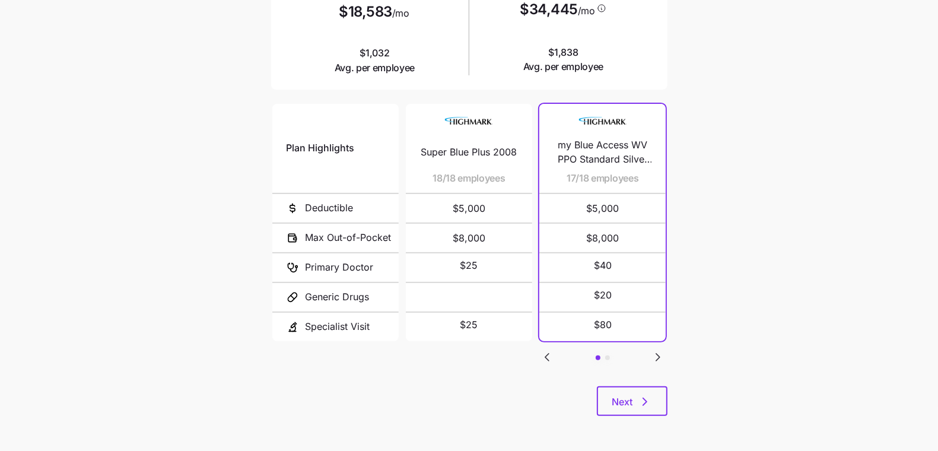
click at [624, 382] on div "Plan Highlights Deductible Max Out-of-Pocket Primary Doctor Generic Drugs Speci…" at bounding box center [469, 243] width 396 height 285
click at [625, 389] on button "Next" at bounding box center [632, 401] width 71 height 30
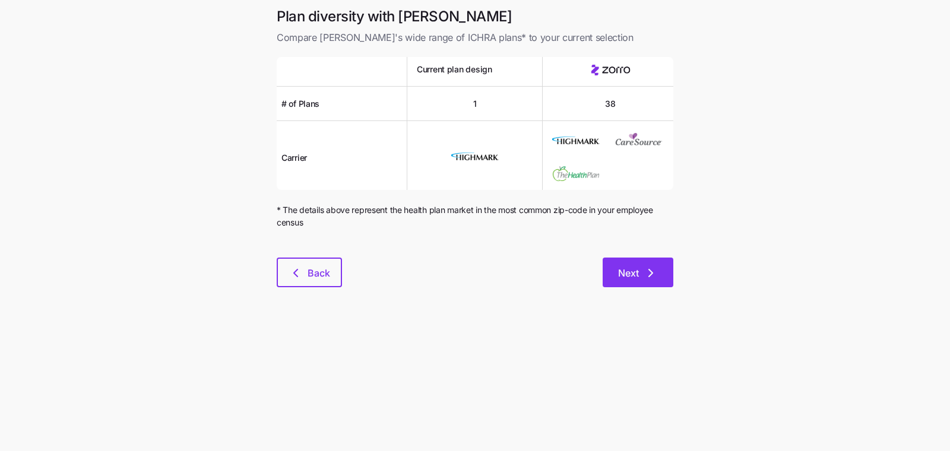
click at [636, 264] on button "Next" at bounding box center [637, 273] width 71 height 30
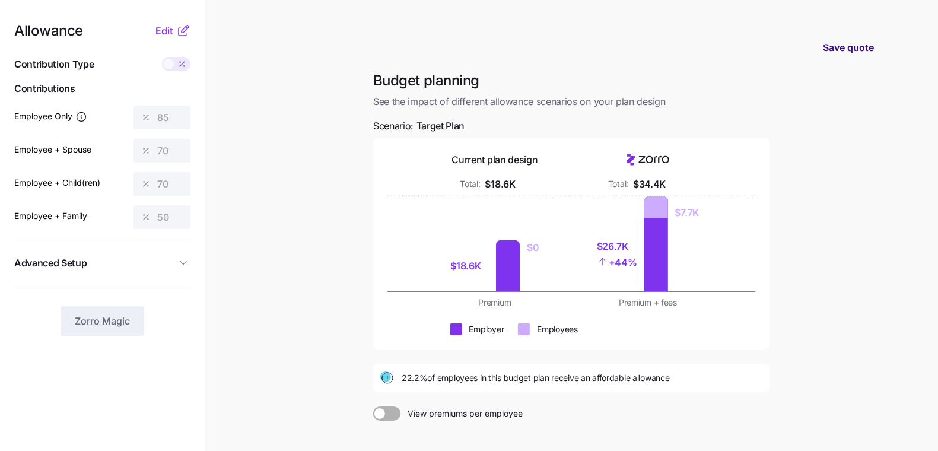
click at [849, 50] on span "Save quote" at bounding box center [848, 47] width 51 height 14
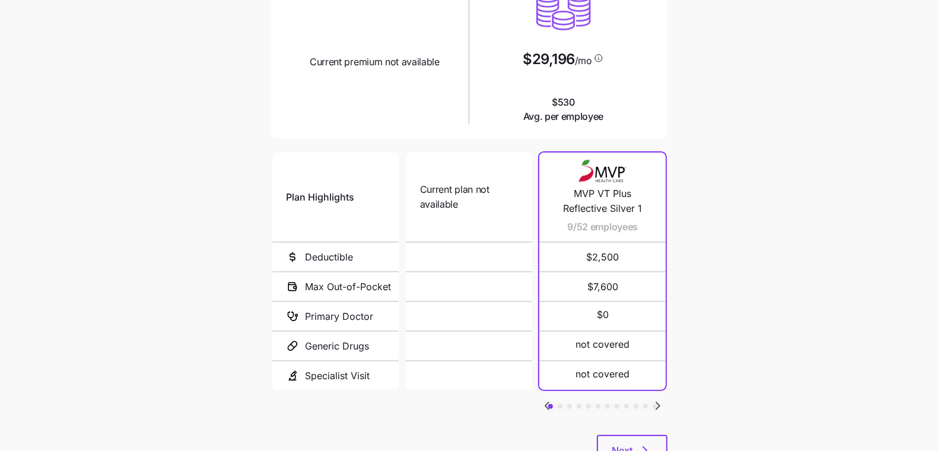
scroll to position [196, 0]
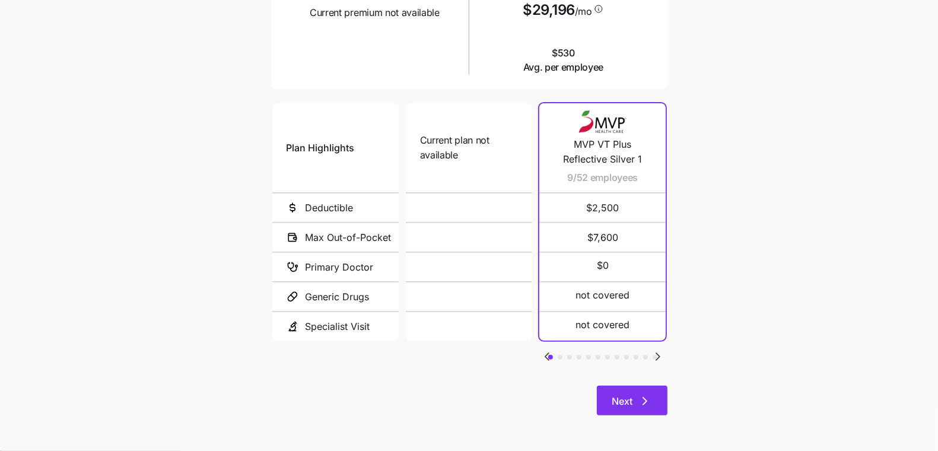
click at [624, 395] on span "Next" at bounding box center [622, 401] width 21 height 14
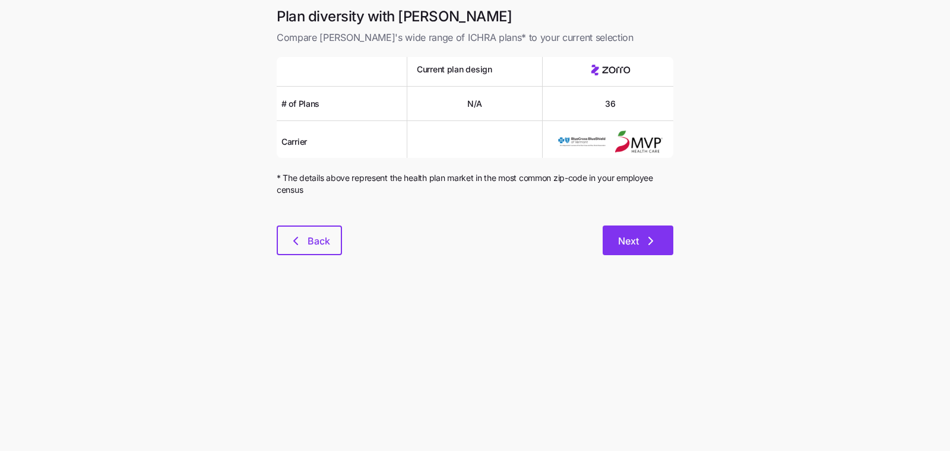
click at [646, 243] on icon "button" at bounding box center [650, 241] width 14 height 14
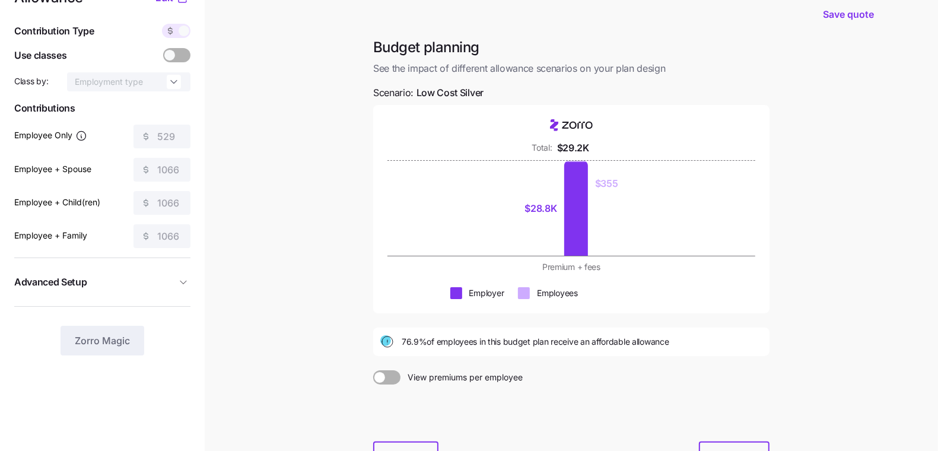
scroll to position [116, 0]
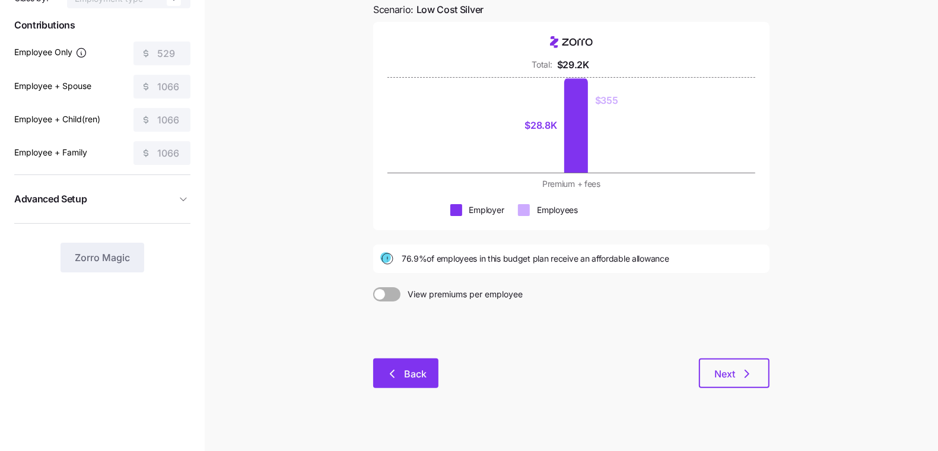
click at [383, 369] on button "Back" at bounding box center [405, 373] width 65 height 30
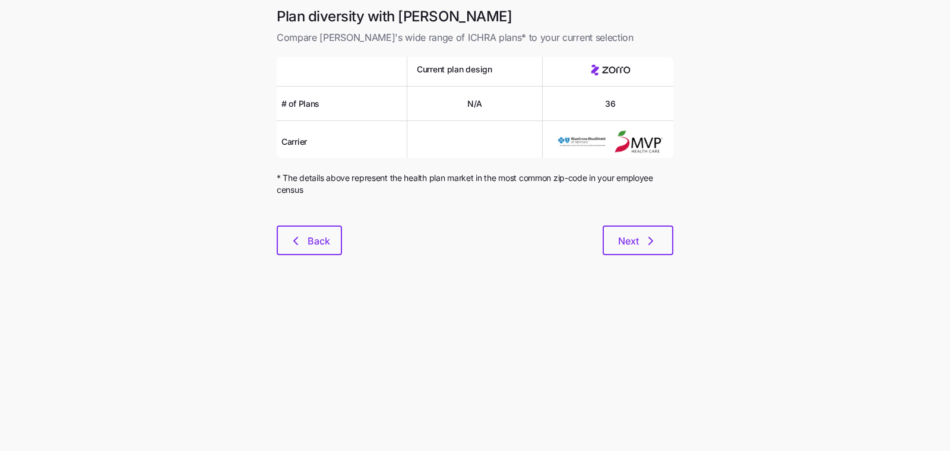
click at [283, 218] on div at bounding box center [475, 218] width 396 height 14
click at [291, 238] on icon "button" at bounding box center [295, 241] width 14 height 14
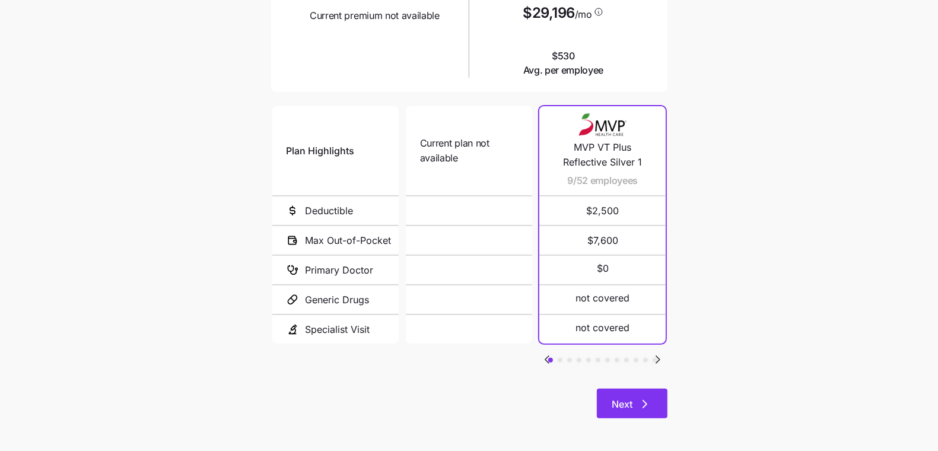
scroll to position [196, 0]
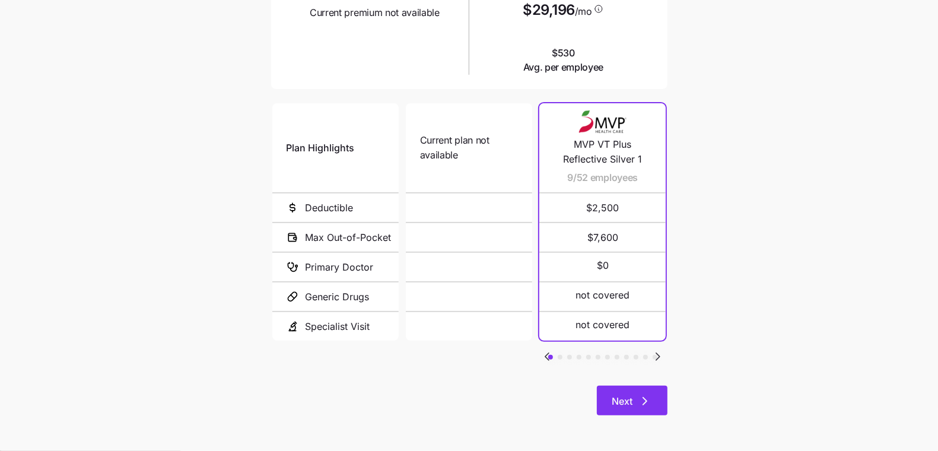
click at [662, 398] on button "Next" at bounding box center [632, 401] width 71 height 30
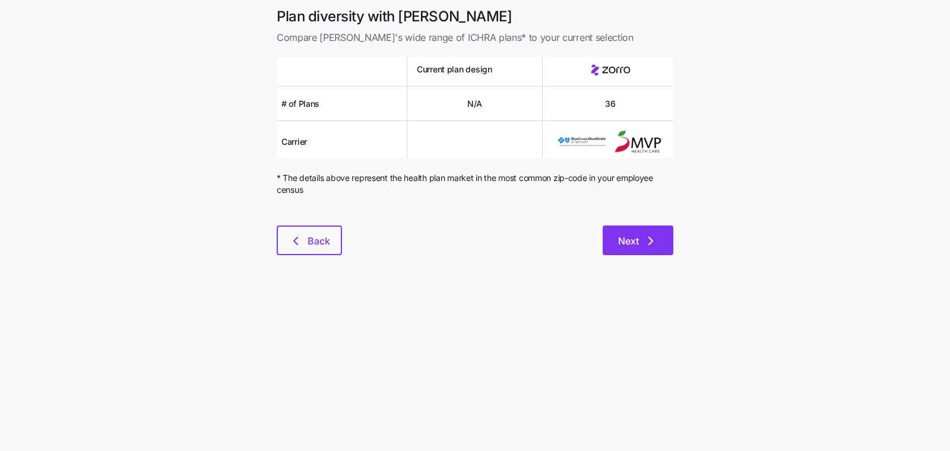
click at [642, 246] on span "Next" at bounding box center [638, 241] width 40 height 14
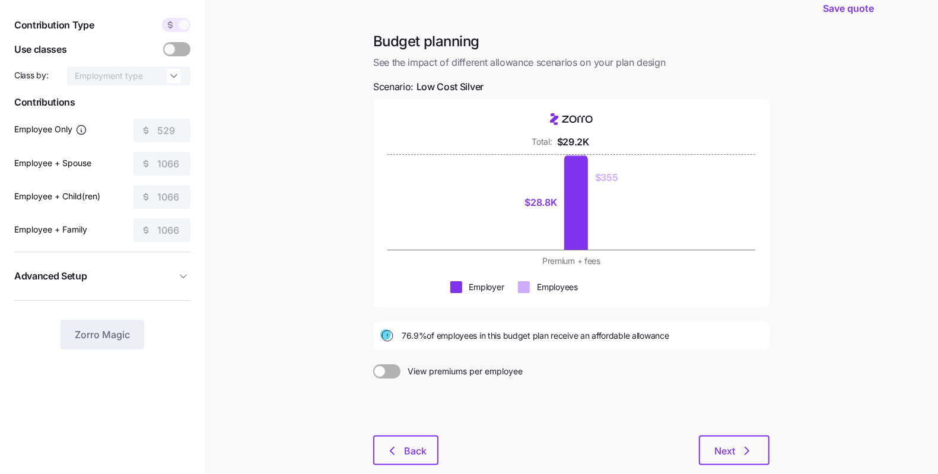
scroll to position [106, 0]
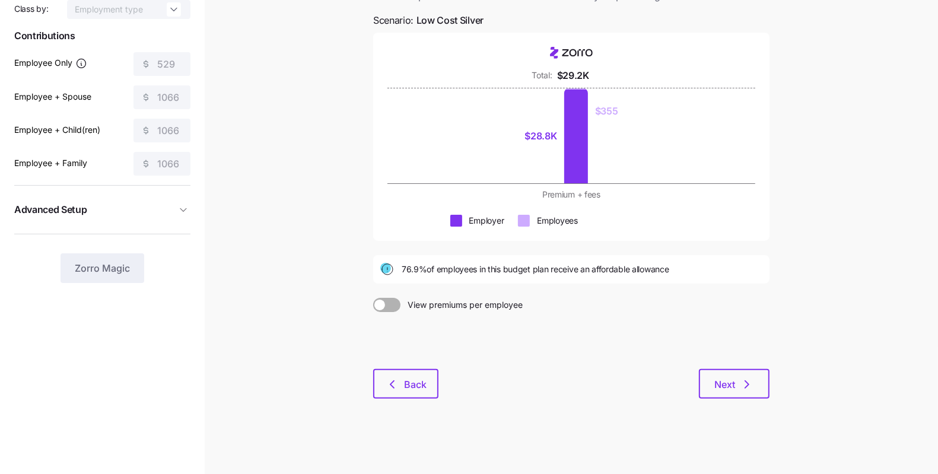
drag, startPoint x: 751, startPoint y: 366, endPoint x: 746, endPoint y: 379, distance: 14.5
click at [751, 366] on div at bounding box center [571, 340] width 396 height 57
click at [743, 386] on icon "button" at bounding box center [747, 384] width 14 height 14
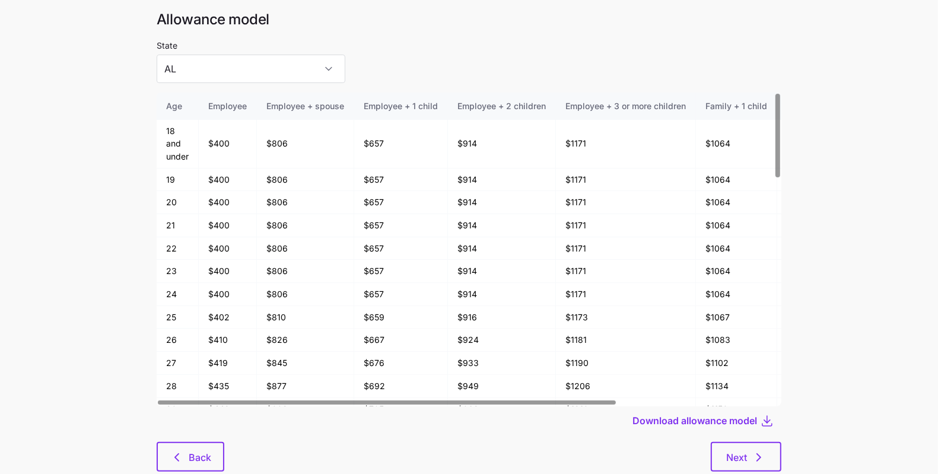
scroll to position [64, 0]
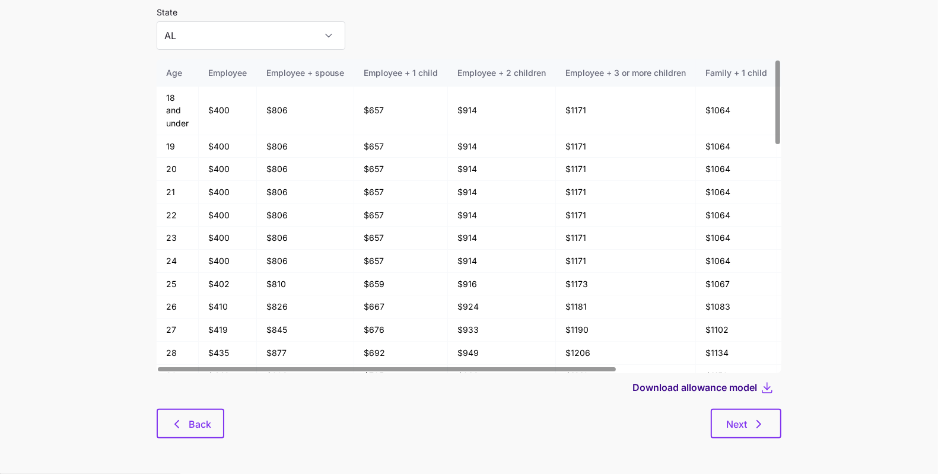
click at [699, 386] on span "Download allowance model" at bounding box center [695, 387] width 125 height 14
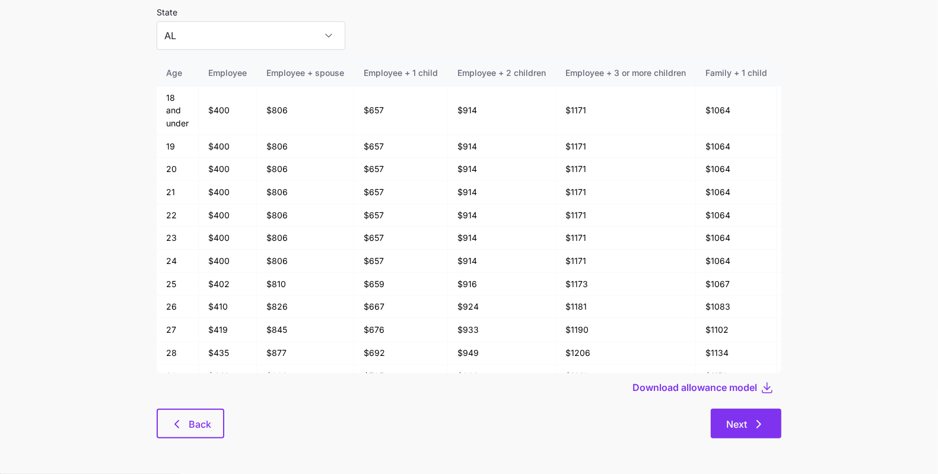
click at [735, 413] on button "Next" at bounding box center [746, 424] width 71 height 30
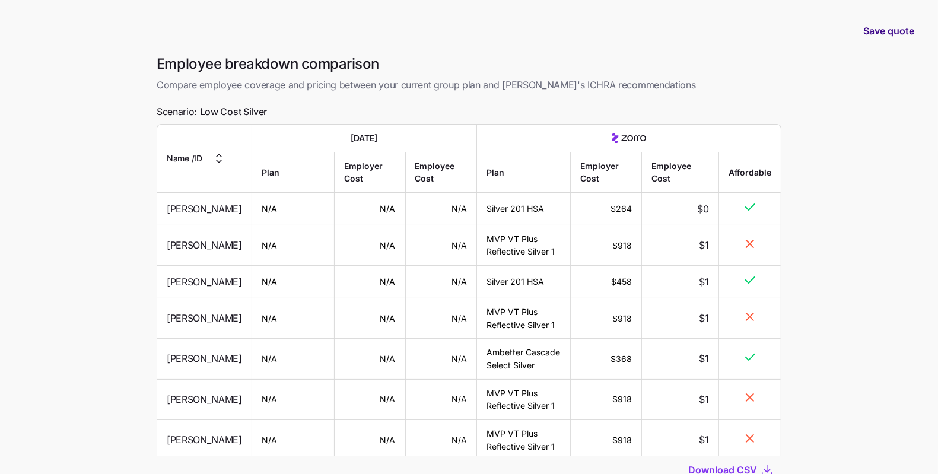
click at [878, 36] on span "Save quote" at bounding box center [889, 31] width 51 height 14
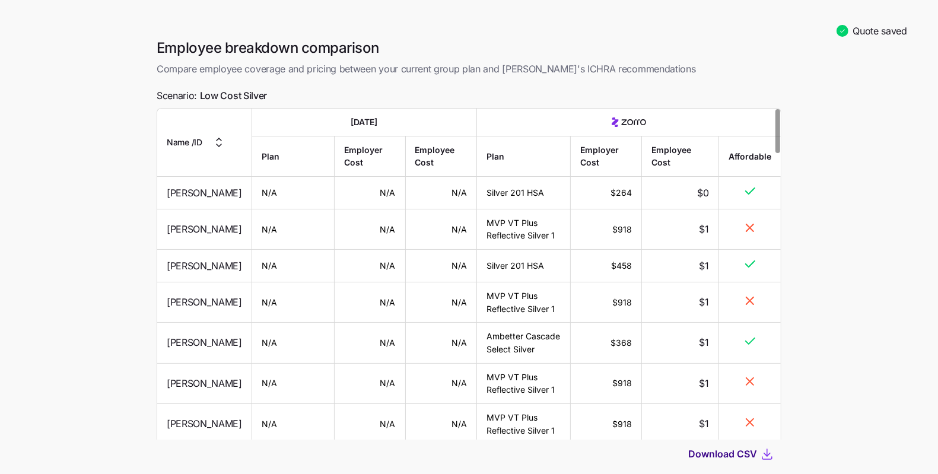
click at [737, 450] on span "Download CSV" at bounding box center [722, 454] width 69 height 14
